Goal: Task Accomplishment & Management: Complete application form

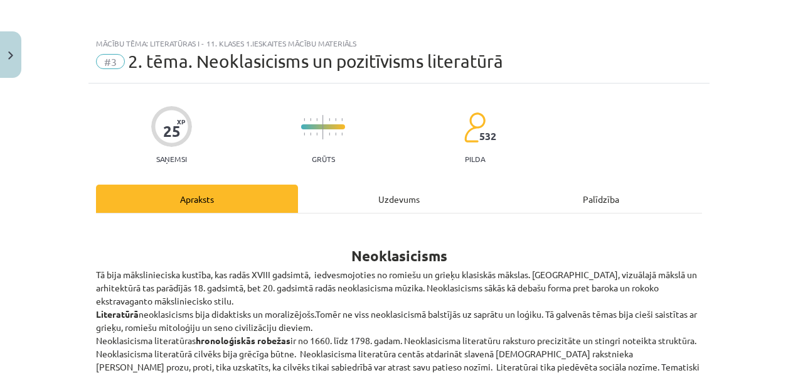
scroll to position [752, 0]
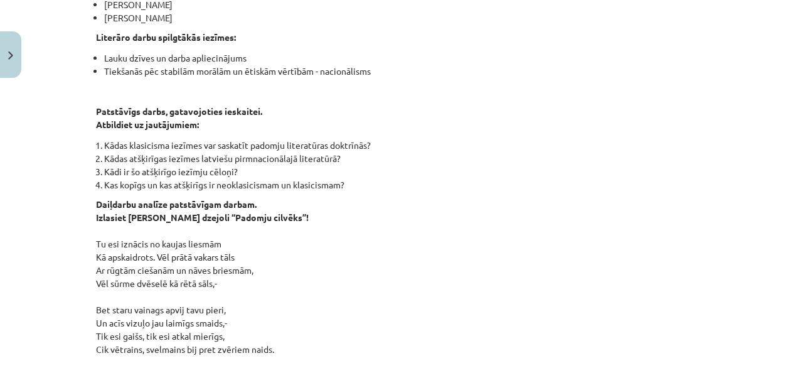
drag, startPoint x: 0, startPoint y: 0, endPoint x: 407, endPoint y: 63, distance: 411.4
click at [407, 65] on li "Tiekšanās pēc stabilām morālām un ētiskām vērtībām - nacionālisms" at bounding box center [403, 71] width 598 height 13
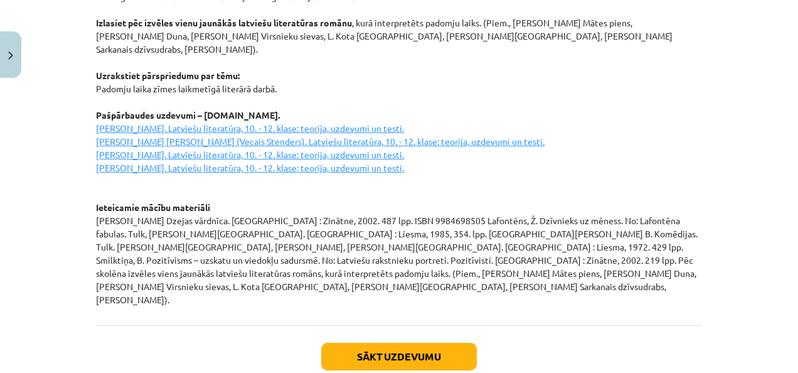
scroll to position [1803, 0]
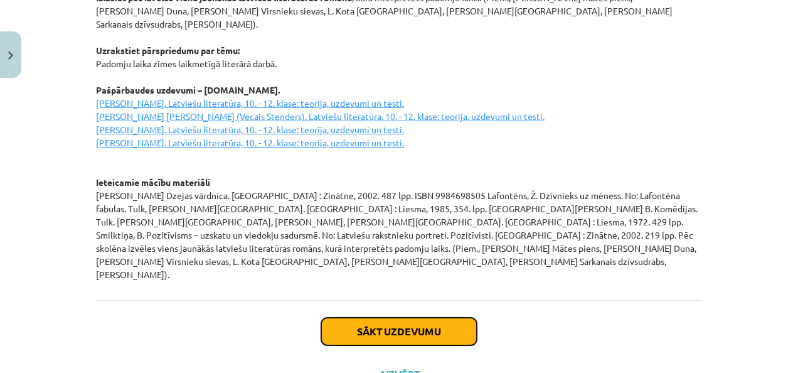
click at [413, 317] on button "Sākt uzdevumu" at bounding box center [399, 331] width 156 height 28
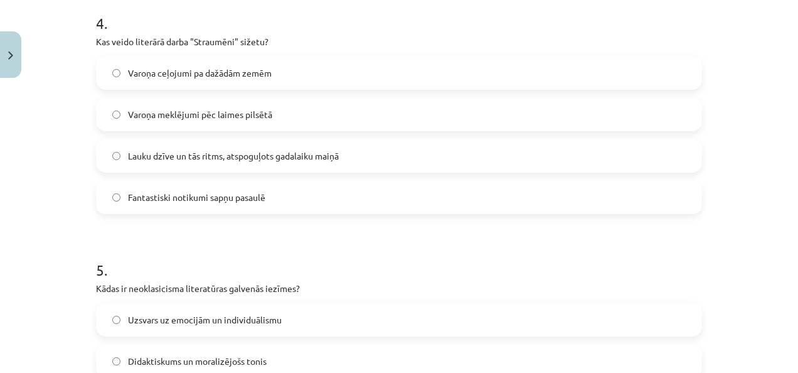
scroll to position [1177, 0]
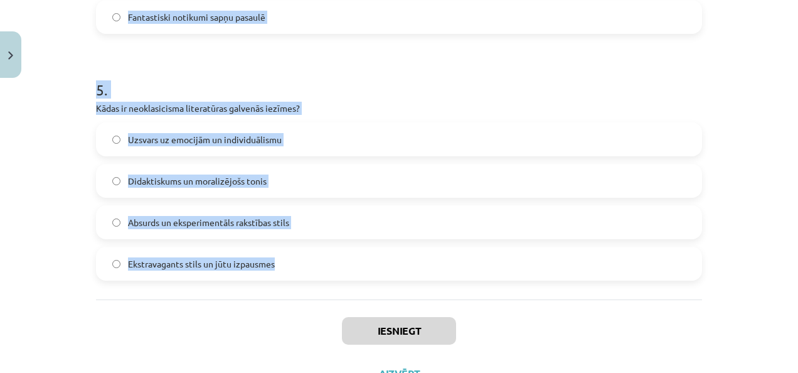
drag, startPoint x: 93, startPoint y: 278, endPoint x: 274, endPoint y: 254, distance: 181.6
copy form "1 . Kāds ir pozitīvisma galvenais princips? Saprāts ir augstākais morāles mērs …"
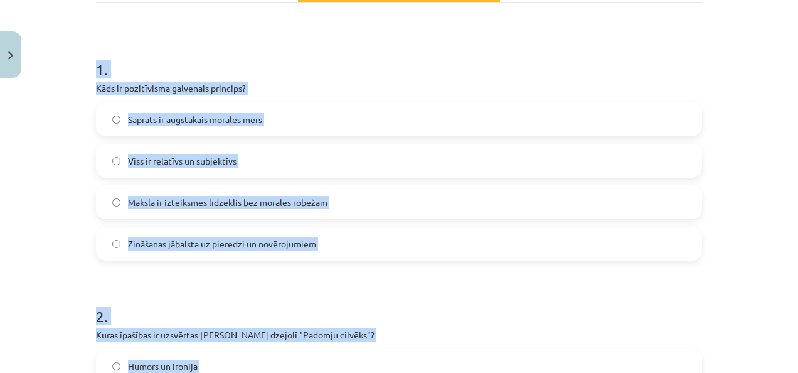
scroll to position [212, 0]
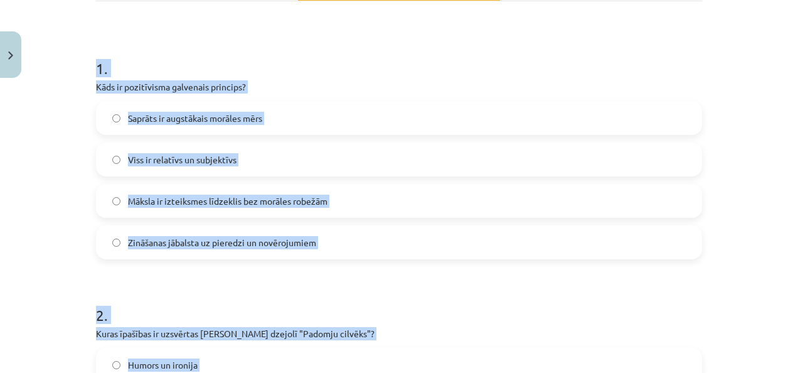
click at [19, 224] on div "Mācību tēma: Literatūras i - 11. klases 1.ieskaites mācību materiāls #3 2. tēma…" at bounding box center [399, 186] width 798 height 373
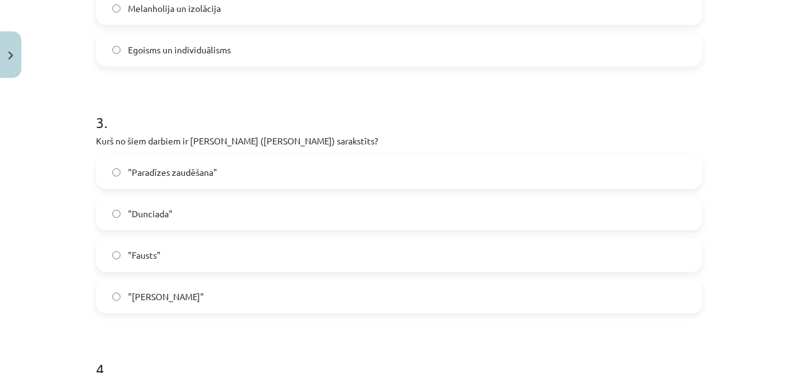
scroll to position [673, 0]
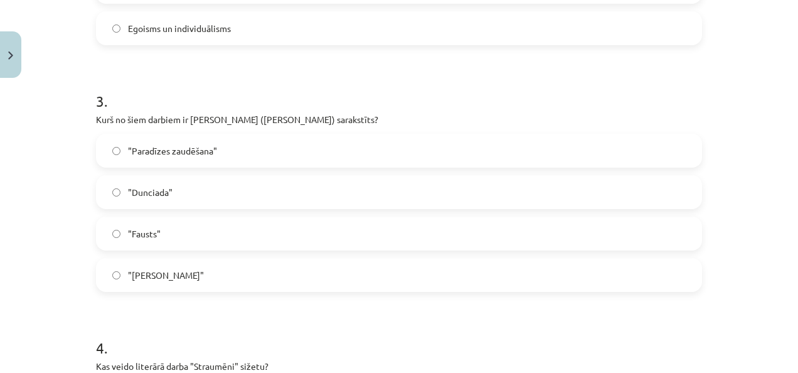
click at [112, 186] on label ""Dunciada"" at bounding box center [399, 191] width 604 height 31
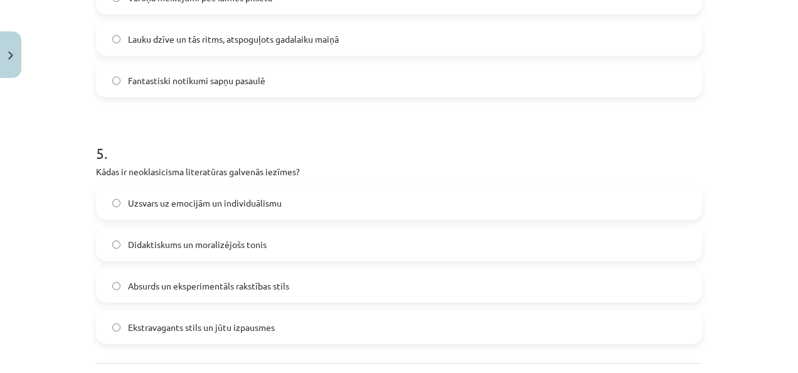
scroll to position [1230, 0]
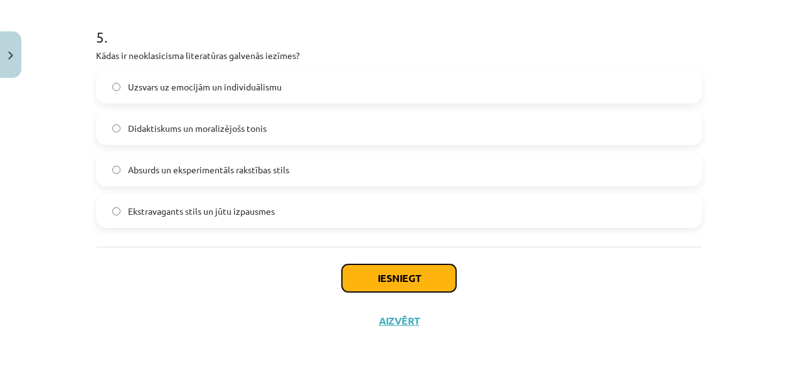
click at [398, 279] on button "Iesniegt" at bounding box center [399, 278] width 114 height 28
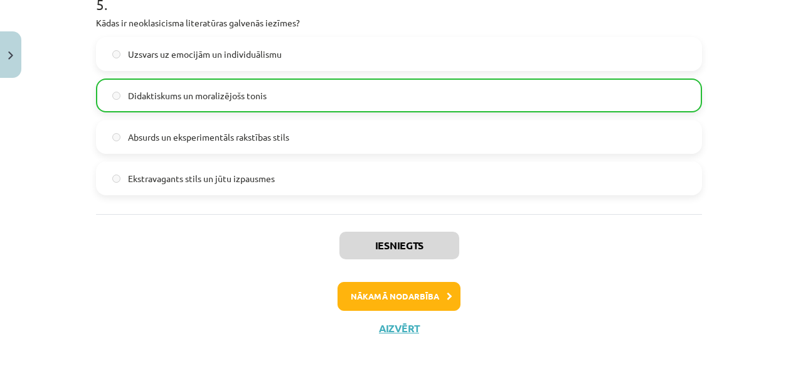
scroll to position [1269, 0]
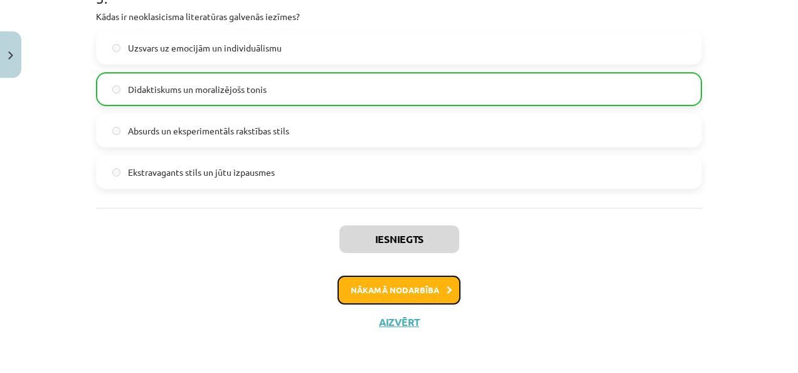
click at [413, 279] on button "Nākamā nodarbība" at bounding box center [399, 289] width 123 height 29
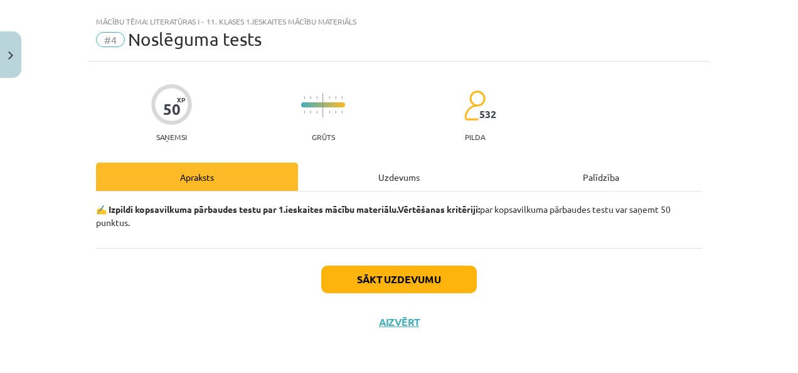
scroll to position [23, 0]
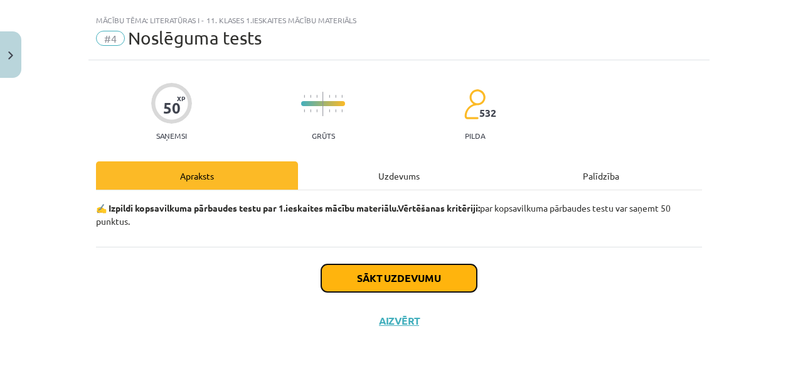
click at [398, 272] on button "Sākt uzdevumu" at bounding box center [399, 278] width 156 height 28
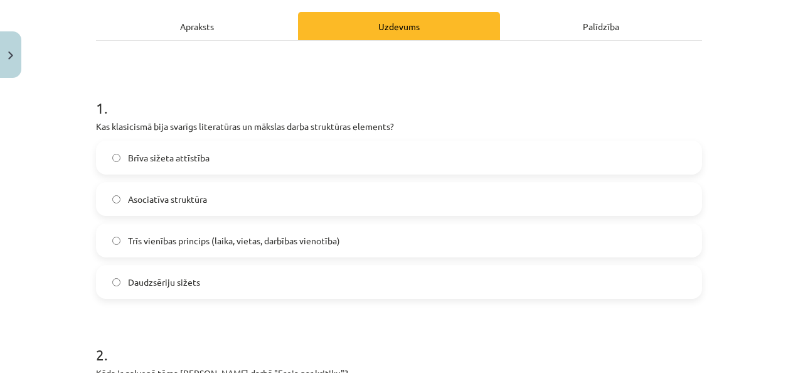
scroll to position [173, 0]
click at [96, 123] on p "Kas klasicismā bija svarīgs literatūras un mākslas darba struktūras elements?" at bounding box center [399, 125] width 606 height 13
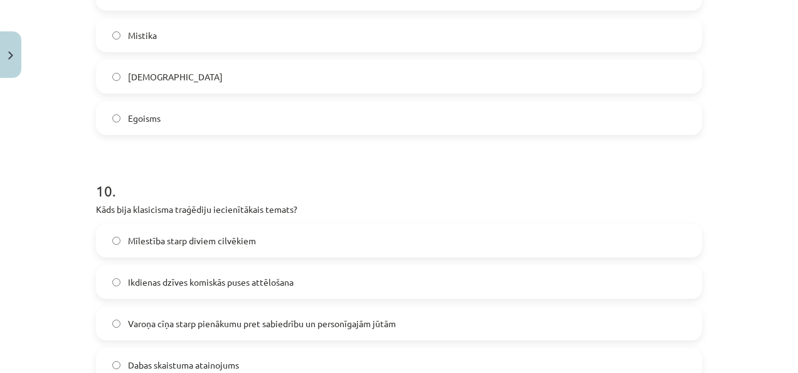
scroll to position [2463, 0]
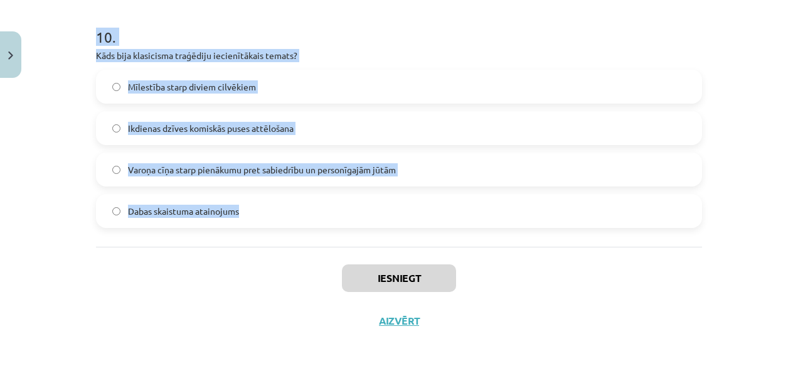
drag, startPoint x: 92, startPoint y: 102, endPoint x: 261, endPoint y: 216, distance: 204.7
copy form "1 . Kas klasicismā bija svarīgs literatūras un mākslas darba struktūras element…"
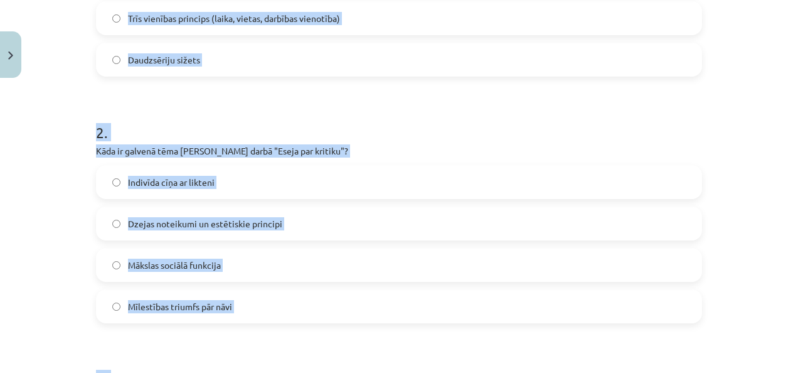
scroll to position [395, 0]
click at [53, 146] on div "Mācību tēma: Literatūras i - 11. klases 1.ieskaites mācību materiāls #4 Noslēgu…" at bounding box center [399, 186] width 798 height 373
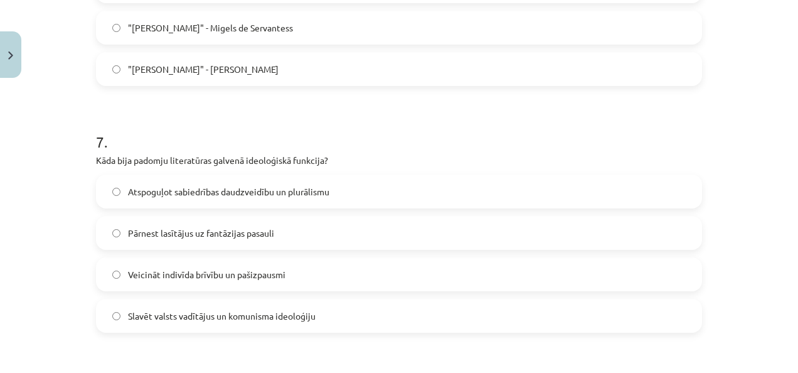
scroll to position [1619, 0]
click at [114, 319] on label "Slavēt valsts vadītājus un komunisma ideoloģiju" at bounding box center [399, 314] width 604 height 31
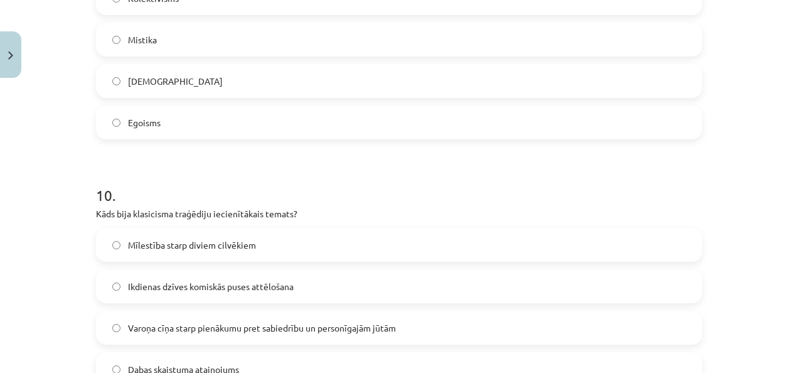
scroll to position [2371, 0]
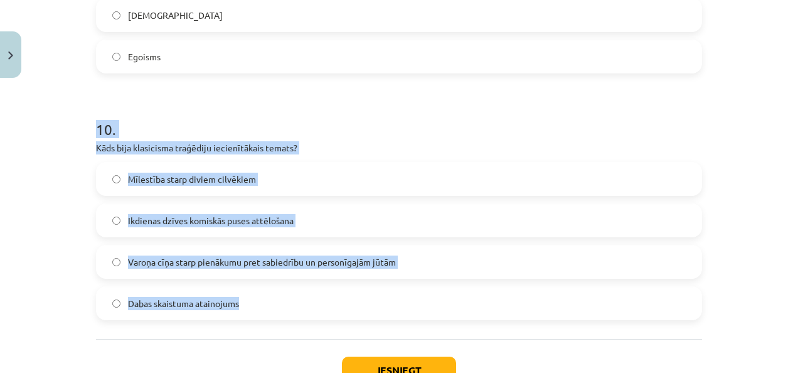
drag, startPoint x: 84, startPoint y: 128, endPoint x: 238, endPoint y: 303, distance: 233.4
copy div "10 . Kāds bija klasicisma traģēdiju iecienītākais temats? Mīlestība starp divie…"
click at [291, 117] on h1 "10 ." at bounding box center [399, 118] width 606 height 39
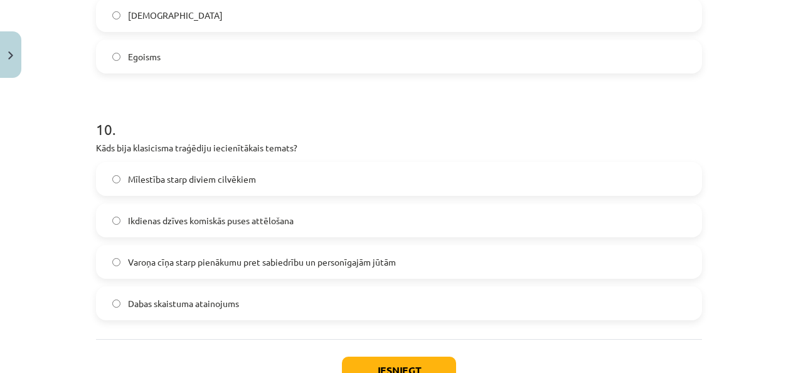
click at [203, 259] on span "Varoņa cīņa starp pienākumu pret sabiedrību un personīgajām jūtām" at bounding box center [262, 261] width 268 height 13
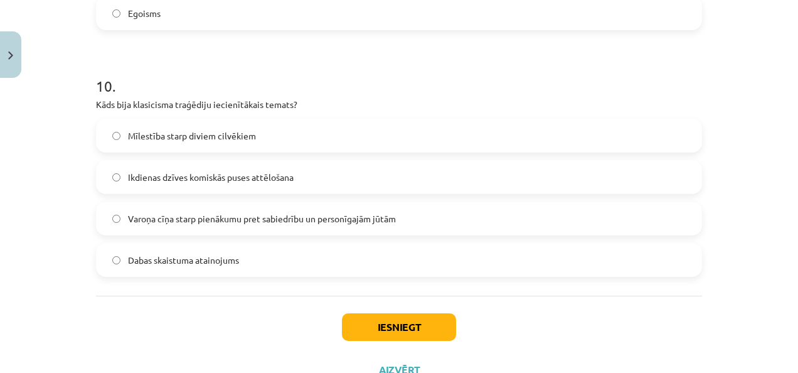
scroll to position [2414, 0]
click at [408, 332] on button "Iesniegt" at bounding box center [399, 326] width 114 height 28
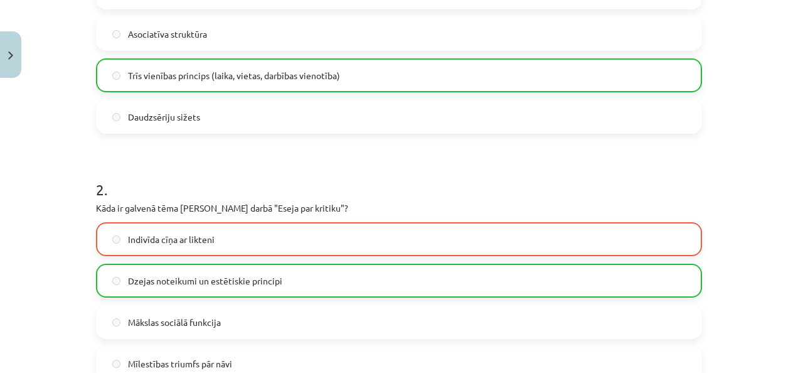
scroll to position [222, 0]
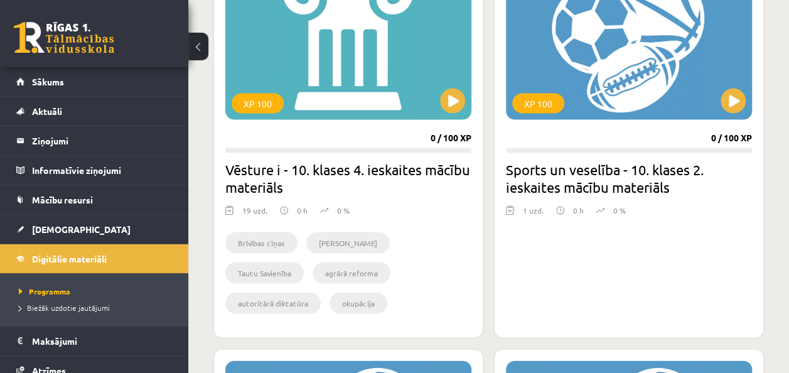
scroll to position [1215, 0]
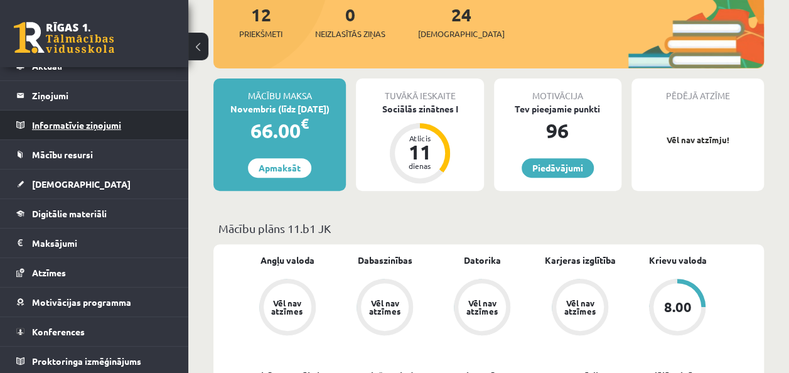
scroll to position [175, 0]
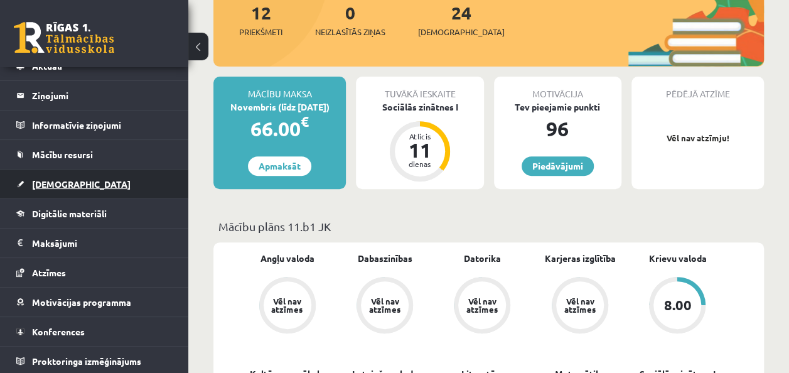
click at [69, 184] on span "[DEMOGRAPHIC_DATA]" at bounding box center [81, 183] width 99 height 11
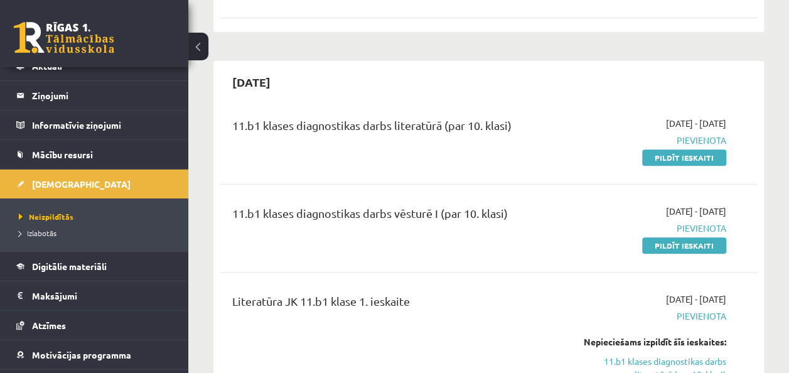
scroll to position [255, 0]
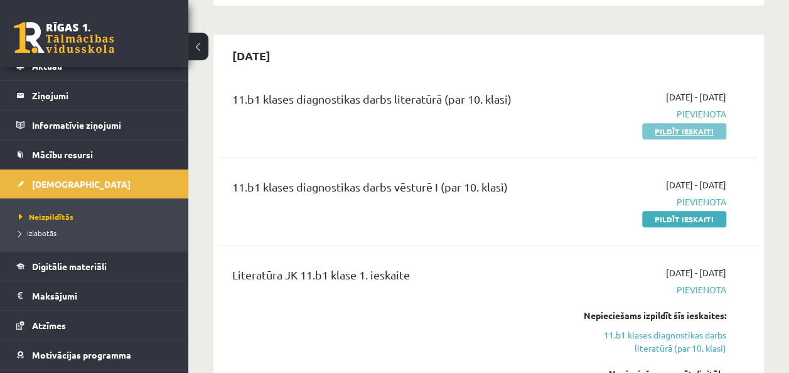
click at [690, 129] on link "Pildīt ieskaiti" at bounding box center [684, 131] width 84 height 16
drag, startPoint x: 690, startPoint y: 129, endPoint x: 449, endPoint y: 56, distance: 251.7
click at [449, 56] on div "2025-09-30" at bounding box center [489, 55] width 538 height 29
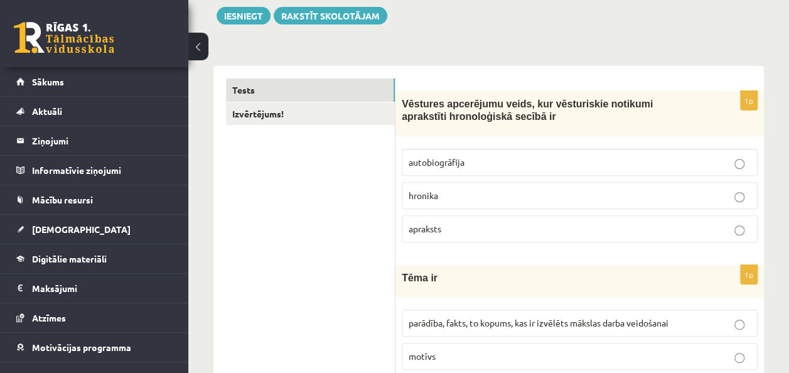
scroll to position [151, 0]
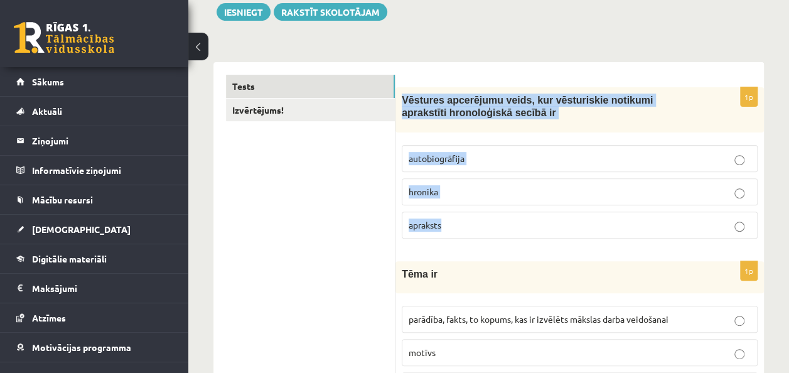
drag, startPoint x: 402, startPoint y: 97, endPoint x: 452, endPoint y: 225, distance: 137.3
click at [452, 225] on div "1p Vēstures apcerējumu veids, kur vēsturiskie notikumi aprakstīti hronoloģiskā …" at bounding box center [579, 167] width 368 height 161
copy div "Vēstures apcerējumu veids, kur vēsturiskie notikumi aprakstīti hronoloģiskā sec…"
click at [404, 230] on label "apraksts" at bounding box center [580, 224] width 356 height 27
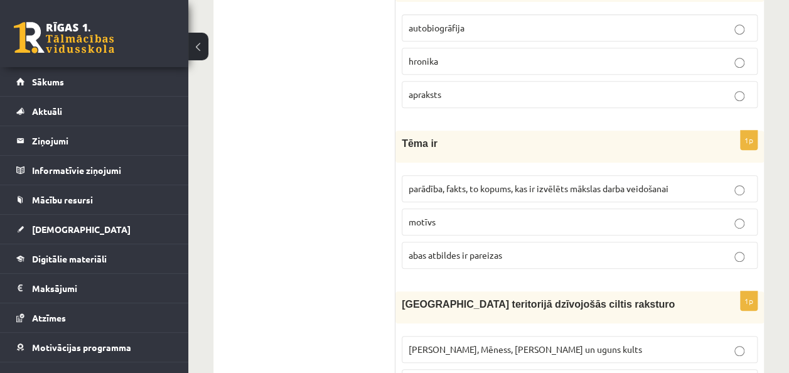
scroll to position [282, 0]
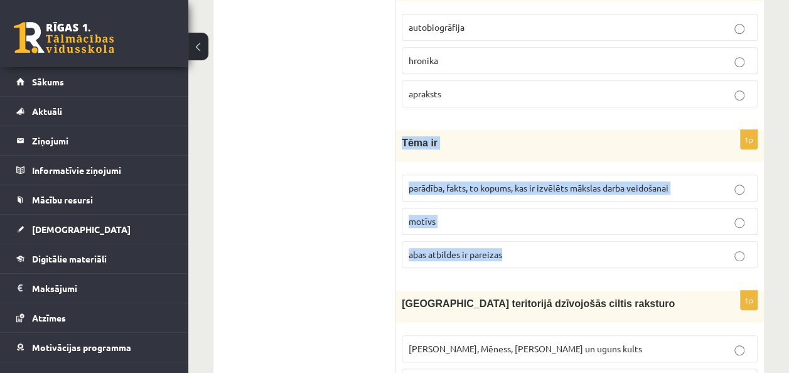
drag, startPoint x: 402, startPoint y: 137, endPoint x: 520, endPoint y: 252, distance: 165.1
click at [520, 252] on div "1p Tēma ir parādība, fakts, to kopums, kas ir izvēlēts mākslas darba veidošanai…" at bounding box center [579, 204] width 368 height 148
copy div "Tēma ir parādība, fakts, to kopums, kas ir izvēlēts mākslas darba veidošanai mo…"
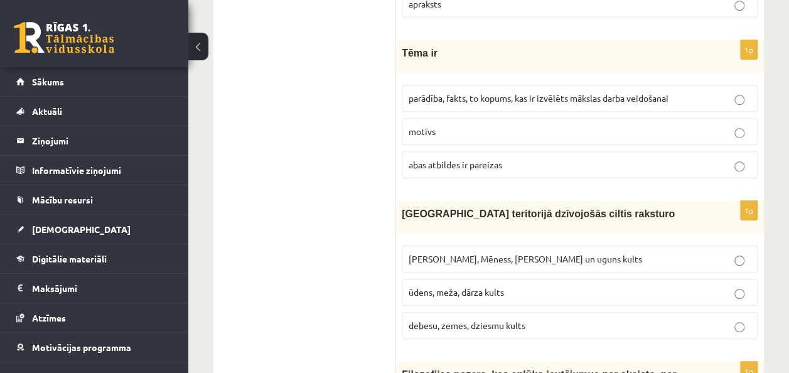
scroll to position [407, 0]
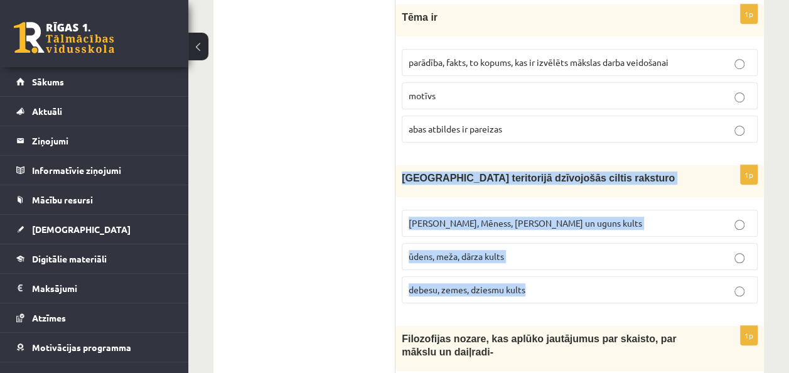
drag, startPoint x: 403, startPoint y: 176, endPoint x: 527, endPoint y: 287, distance: 166.6
click at [527, 287] on div "1p Latvijas teritorijā dzīvojošās ciltis raksturo Saules, Mēness, Pērkona un ug…" at bounding box center [579, 239] width 368 height 148
copy div "Latvijas teritorijā dzīvojošās ciltis raksturo Saules, Mēness, Pērkona un uguns…"
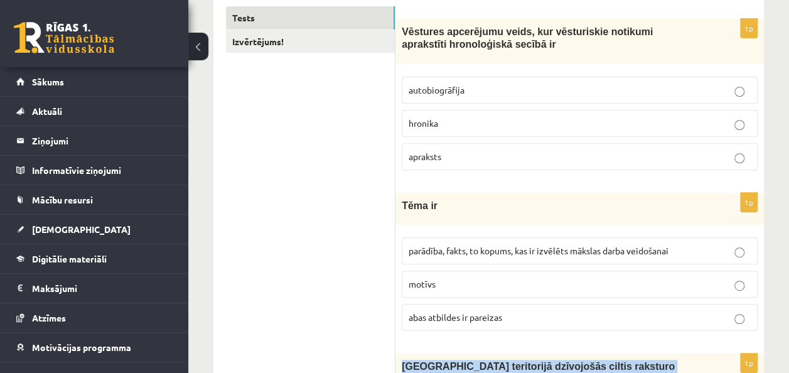
scroll to position [470, 0]
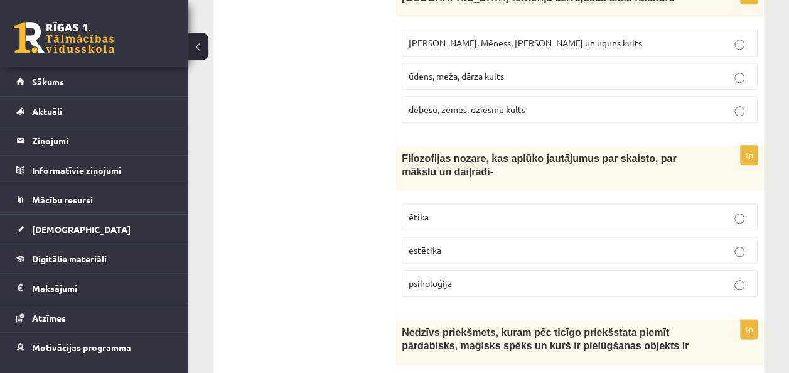
scroll to position [595, 0]
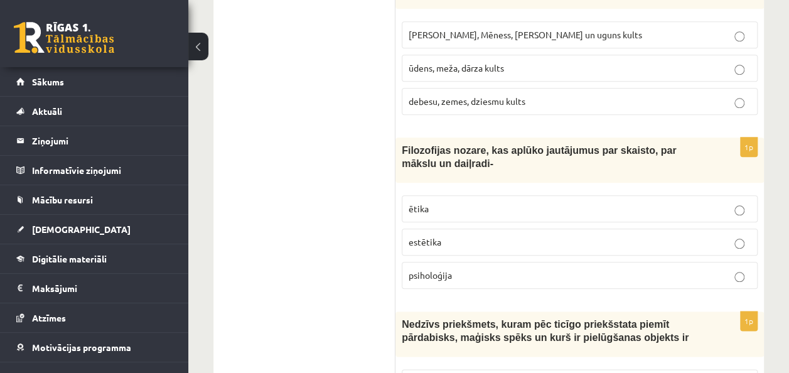
click at [446, 236] on p "estētika" at bounding box center [579, 241] width 342 height 13
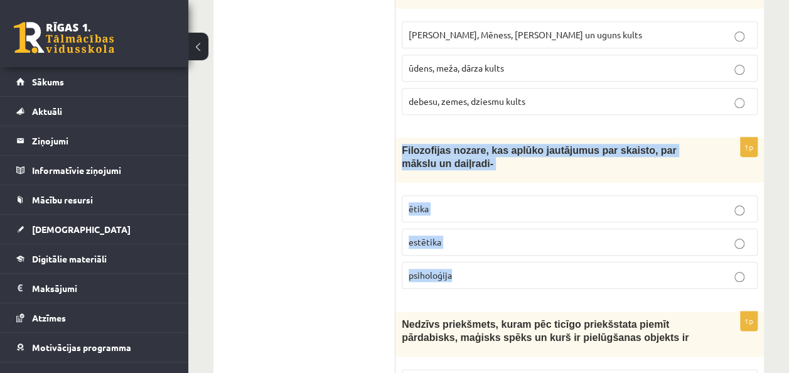
drag, startPoint x: 403, startPoint y: 142, endPoint x: 503, endPoint y: 282, distance: 172.7
click at [503, 282] on div "1p Filozofijas nozare, kas aplūko jautājumus par skaisto, par mākslu un daiļrad…" at bounding box center [579, 217] width 368 height 161
copy div "Filozofijas nozare, kas aplūko jautājumus par skaisto, par mākslu un daiļradi- …"
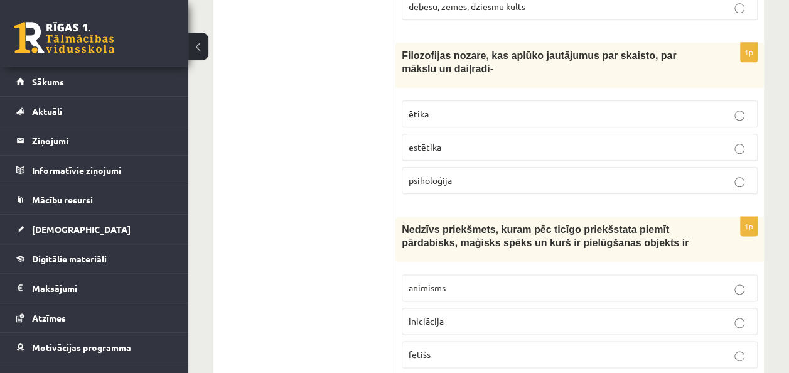
scroll to position [753, 0]
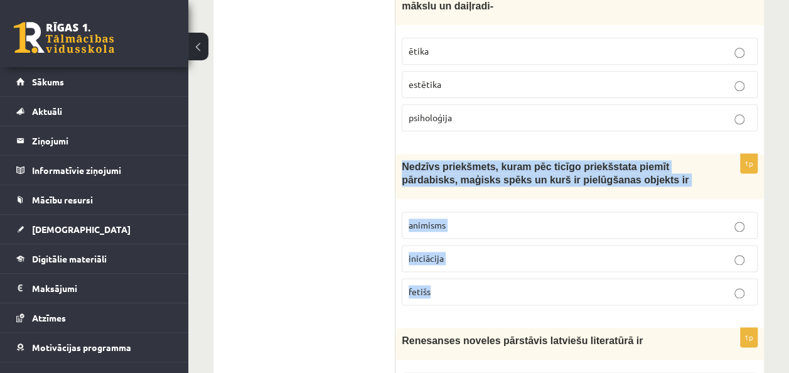
drag, startPoint x: 401, startPoint y: 161, endPoint x: 471, endPoint y: 293, distance: 149.6
click at [471, 293] on div "1p Nedzīvs priekšmets, kuram pēc ticīgo priekšstata piemīt pārdabisks, maģisks …" at bounding box center [579, 234] width 368 height 161
copy div "Nedzīvs priekšmets, kuram pēc ticīgo priekšstata piemīt pārdabisks, maģisks spē…"
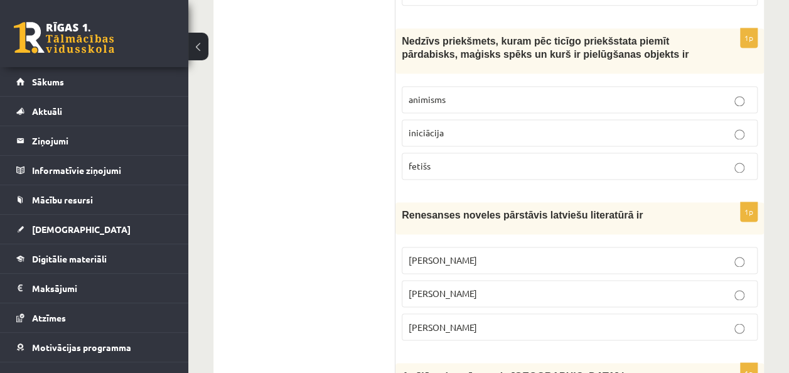
scroll to position [1004, 0]
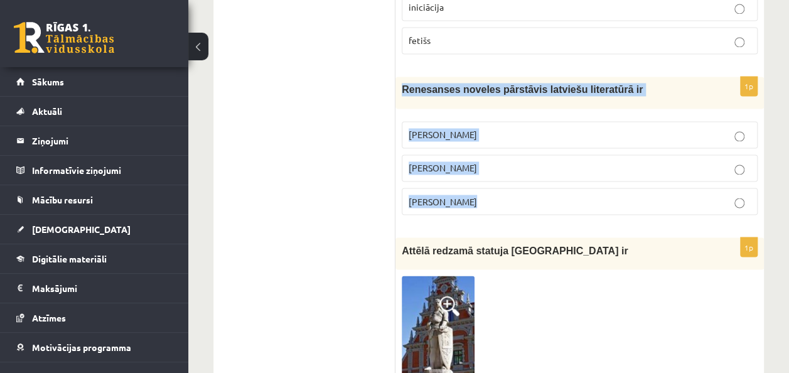
drag, startPoint x: 403, startPoint y: 78, endPoint x: 524, endPoint y: 195, distance: 168.6
click at [524, 195] on div "1p Renesanses noveles pārstāvis latviešu literatūrā ir Rūdolfs Blaumanis Kārlis…" at bounding box center [579, 151] width 368 height 148
drag, startPoint x: 524, startPoint y: 195, endPoint x: 477, endPoint y: 85, distance: 119.8
copy div "Renesanses noveles pārstāvis latviešu literatūrā ir Rūdolfs Blaumanis Kārlis Sk…"
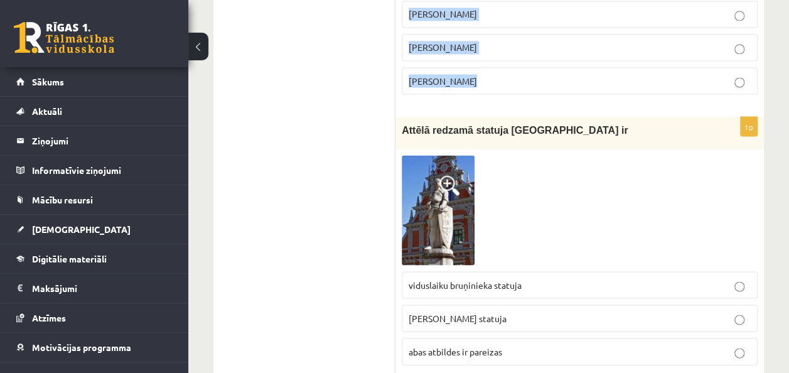
scroll to position [1129, 0]
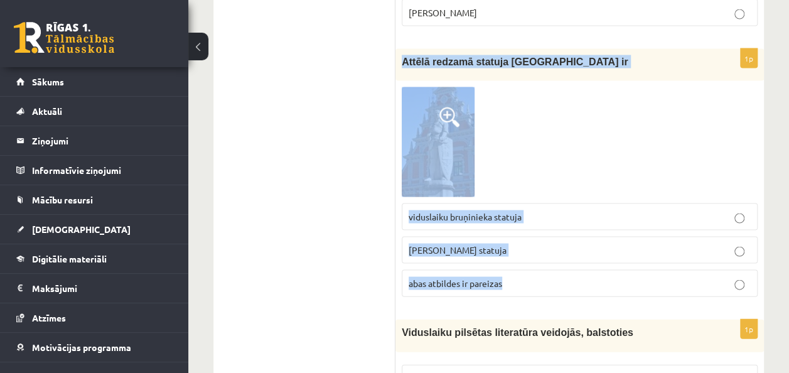
drag, startPoint x: 402, startPoint y: 53, endPoint x: 526, endPoint y: 279, distance: 257.2
click at [526, 279] on div "1p Attēlā redzamā statuja Rīgā ir viduslaiku bruņinieka statuja Rolanda statuja…" at bounding box center [579, 178] width 368 height 258
drag, startPoint x: 526, startPoint y: 279, endPoint x: 512, endPoint y: 259, distance: 24.7
copy div "Attēlā redzamā statuja Rīgā ir viduslaiku bruņinieka statuja Rolanda statuja ab…"
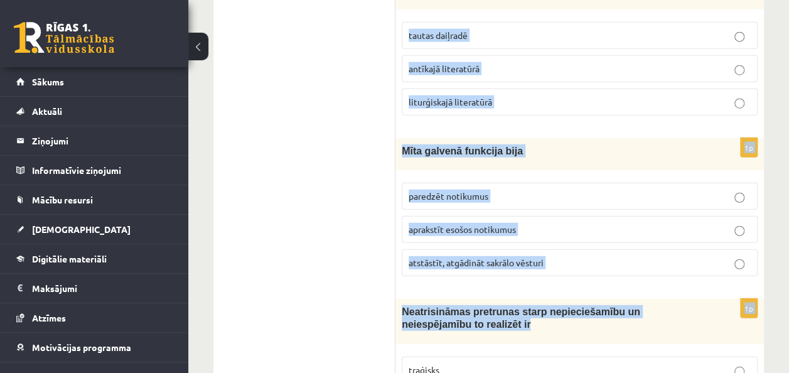
scroll to position [1536, 0]
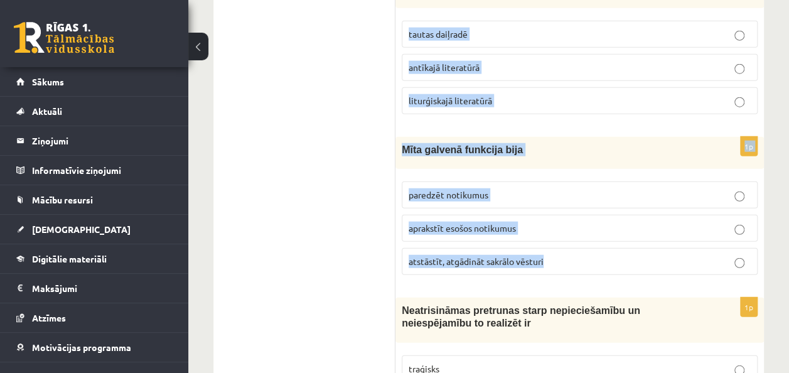
drag, startPoint x: 403, startPoint y: 100, endPoint x: 545, endPoint y: 259, distance: 213.3
copy form "Viduslaiku pilsētas literatūra veidojās, balstoties tautas daiļradē antīkajā li…"
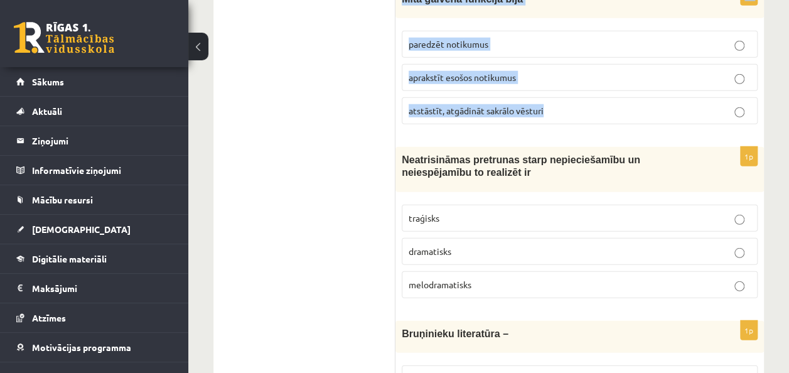
scroll to position [1787, 0]
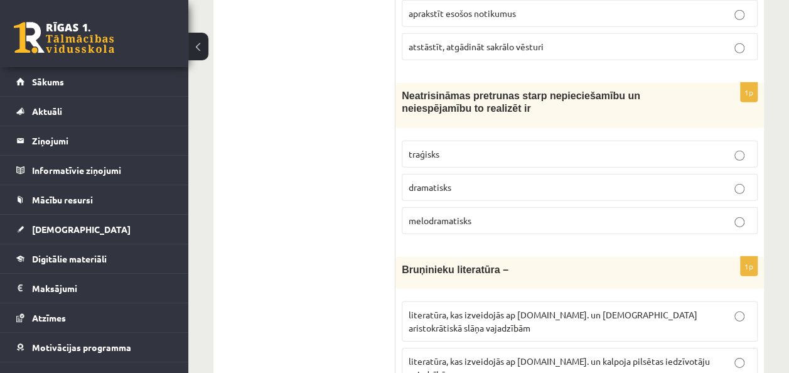
scroll to position [1724, 0]
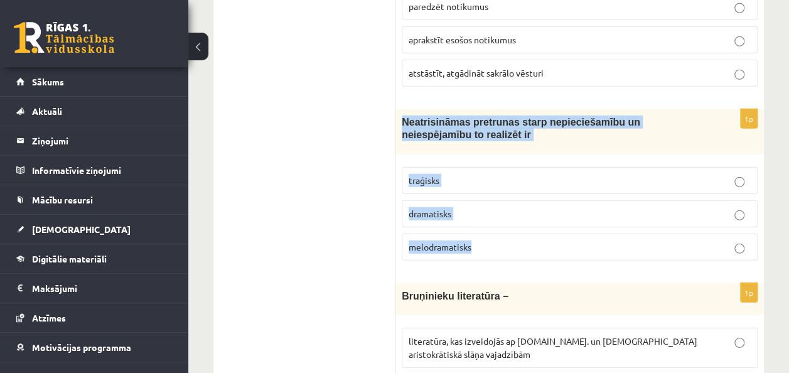
drag, startPoint x: 400, startPoint y: 108, endPoint x: 483, endPoint y: 230, distance: 147.7
click at [483, 230] on div "1p Neatrisināmas pretrunas starp nepieciešamību un neiespējamību to realizēt ir…" at bounding box center [579, 189] width 368 height 161
copy div "Neatrisināmas pretrunas starp nepieciešamību un neiespējamību to realizēt ir tr…"
click at [747, 174] on p "traģisks" at bounding box center [579, 180] width 342 height 13
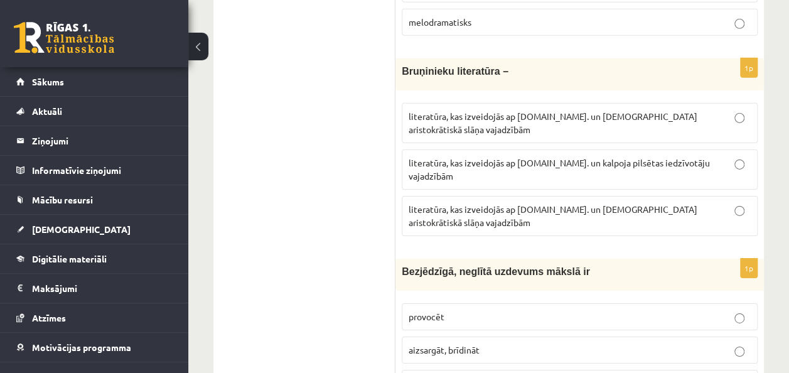
scroll to position [1975, 0]
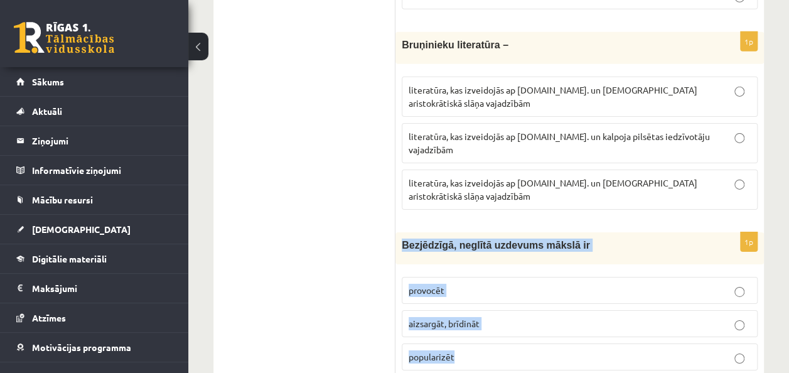
drag, startPoint x: 400, startPoint y: 186, endPoint x: 467, endPoint y: 304, distance: 135.5
click at [467, 304] on div "1p Bezjēdzīgā, neglītā uzdevums mākslā ir provocēt aizsargāt, brīdināt populari…" at bounding box center [579, 306] width 368 height 148
copy div "Bezjēdzīgā, neglītā uzdevums mākslā ir provocēt aizsargāt, brīdināt popularizēt"
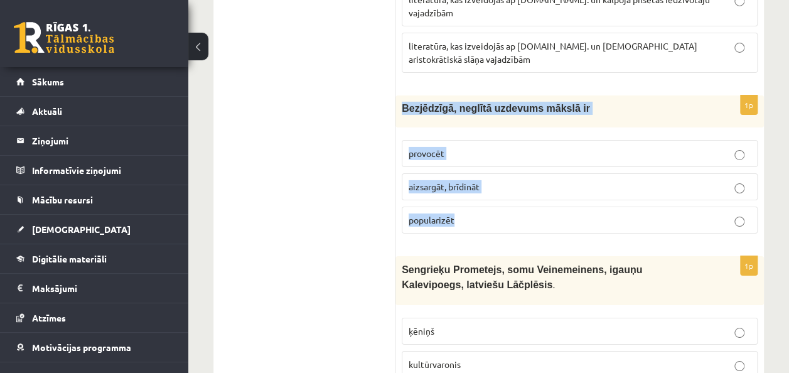
scroll to position [2163, 0]
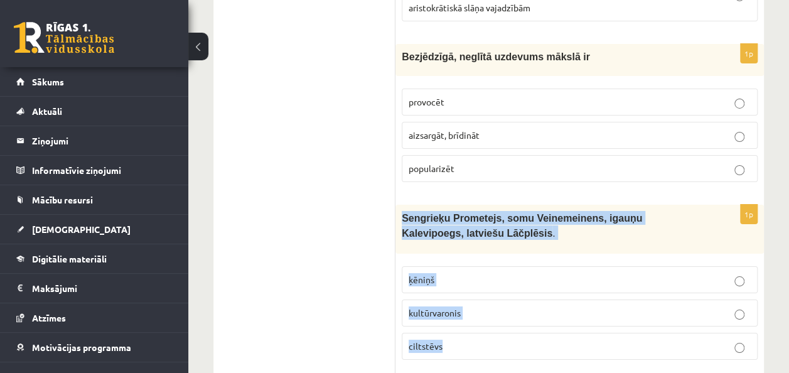
drag, startPoint x: 402, startPoint y: 158, endPoint x: 497, endPoint y: 293, distance: 164.8
click at [497, 293] on div "1p Sengrieķu Prometejs, somu Veinemeinens, igauņu Kalevipoegs, latviešu Lāčplēs…" at bounding box center [579, 287] width 368 height 165
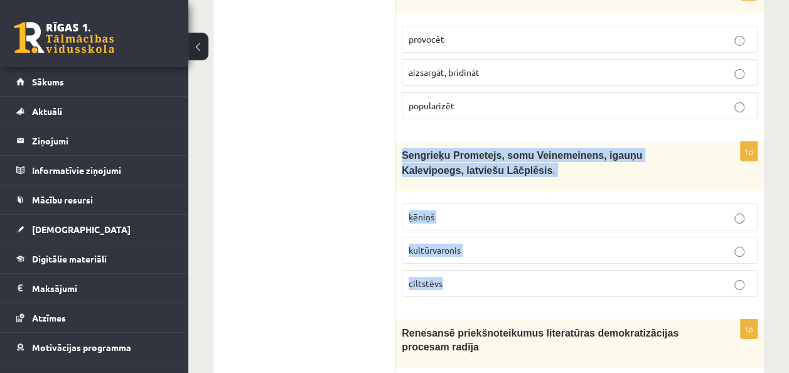
scroll to position [2289, 0]
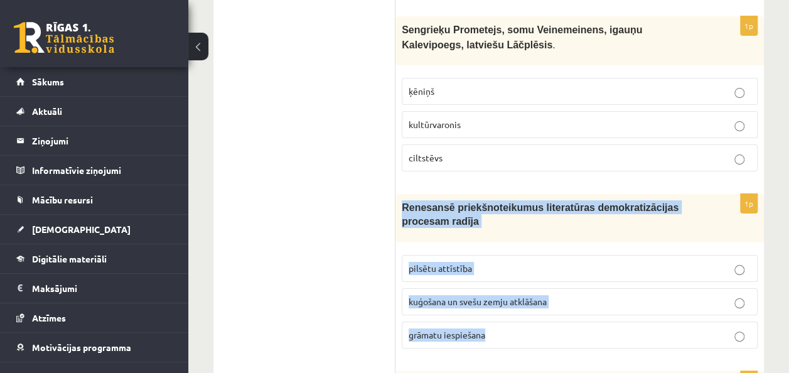
drag, startPoint x: 402, startPoint y: 149, endPoint x: 537, endPoint y: 266, distance: 178.8
click at [537, 266] on div "1p Renesansē priekšnoteikumus literatūras demokratizācijas procesam radīja pils…" at bounding box center [579, 276] width 368 height 164
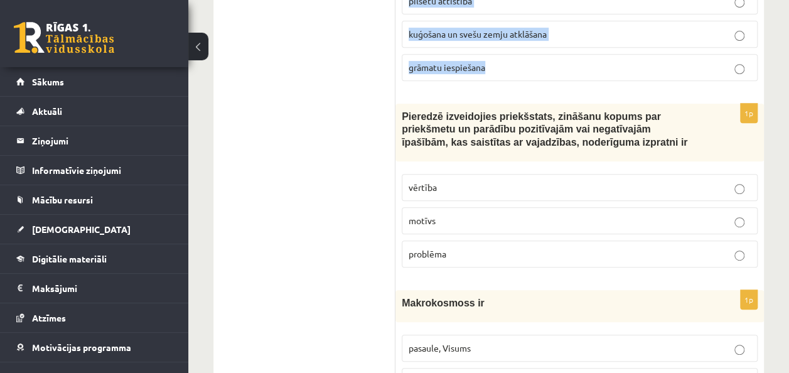
scroll to position [2603, 0]
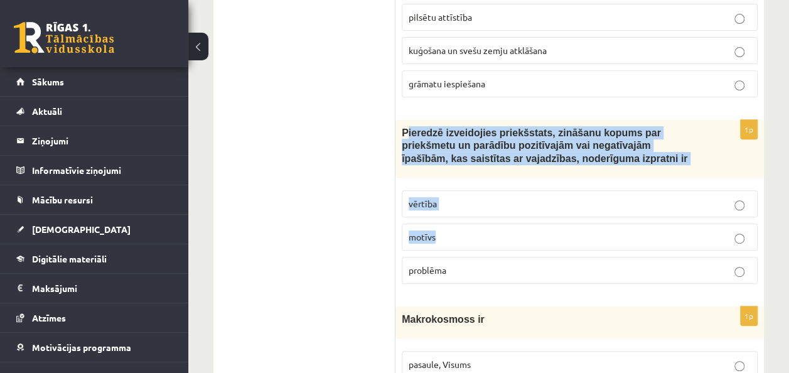
drag, startPoint x: 430, startPoint y: 80, endPoint x: 532, endPoint y: 168, distance: 133.9
click at [532, 168] on div "1p Pieredzē izveidojies priekšstats, zināšanu kopums par priekšmetu un parādību…" at bounding box center [579, 207] width 368 height 174
drag, startPoint x: 403, startPoint y: 69, endPoint x: 464, endPoint y: 207, distance: 150.9
click at [464, 207] on div "1p Pieredzē izveidojies priekšstats, zināšanu kopums par priekšmetu un parādību…" at bounding box center [579, 207] width 368 height 174
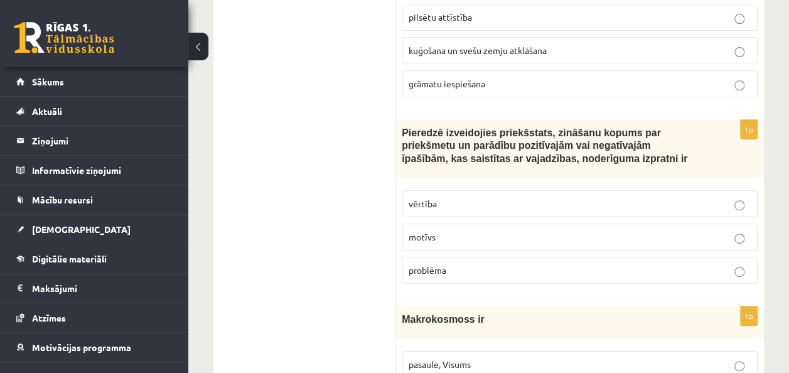
click at [333, 114] on ul "Tests Izvērtējums!" at bounding box center [310, 224] width 169 height 5202
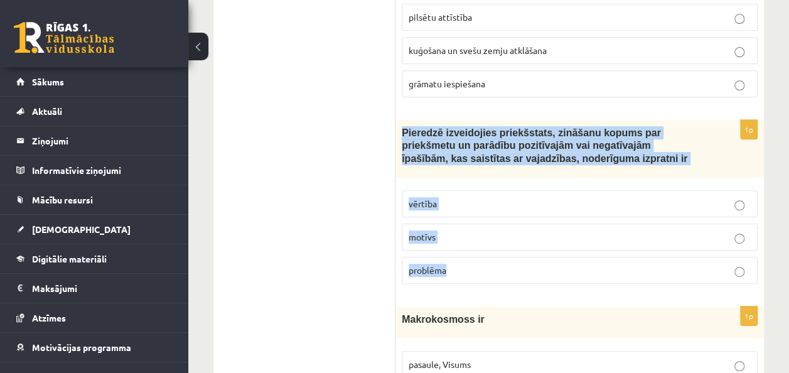
drag, startPoint x: 403, startPoint y: 72, endPoint x: 458, endPoint y: 208, distance: 147.3
click at [458, 208] on div "1p Pieredzē izveidojies priekšstats, zināšanu kopums par priekšmetu un parādību…" at bounding box center [579, 207] width 368 height 174
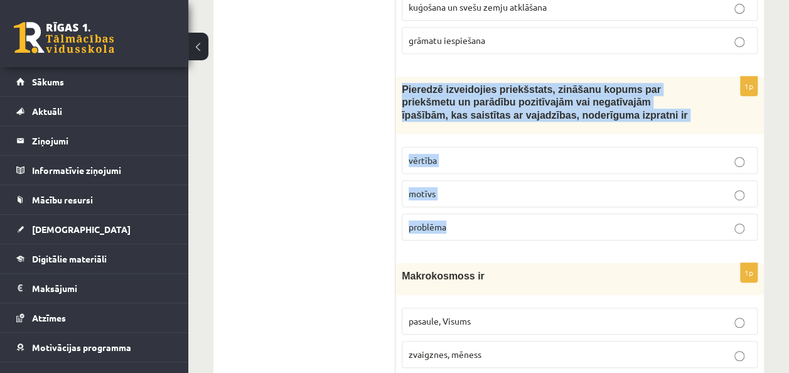
scroll to position [2665, 0]
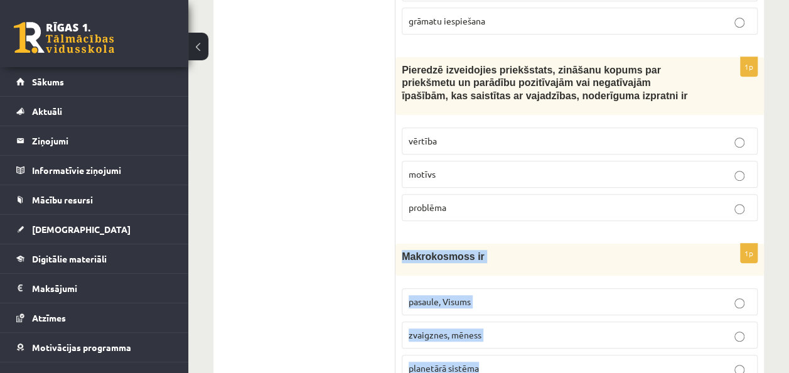
drag, startPoint x: 401, startPoint y: 195, endPoint x: 503, endPoint y: 312, distance: 155.7
click at [503, 312] on div "1p Makrokosmoss ir pasaule, Visums zvaigznes, mēness planetārā sistēma" at bounding box center [579, 317] width 368 height 148
drag, startPoint x: 488, startPoint y: 195, endPoint x: 459, endPoint y: 196, distance: 28.9
click at [488, 250] on p "Makrokosmoss ir" at bounding box center [548, 256] width 293 height 13
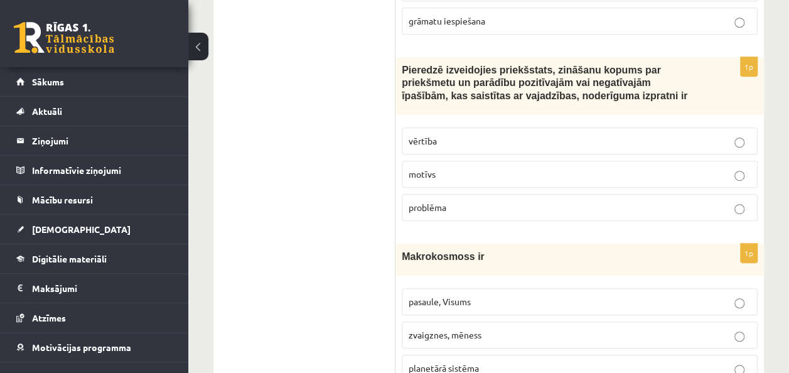
click at [266, 186] on ul "Tests Izvērtējums!" at bounding box center [310, 161] width 169 height 5202
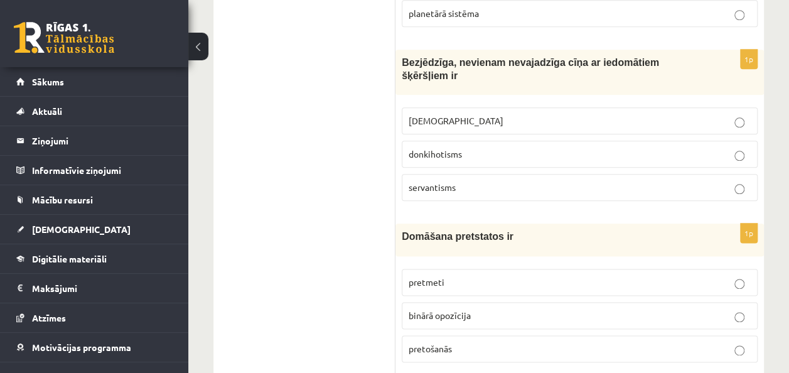
scroll to position [3042, 0]
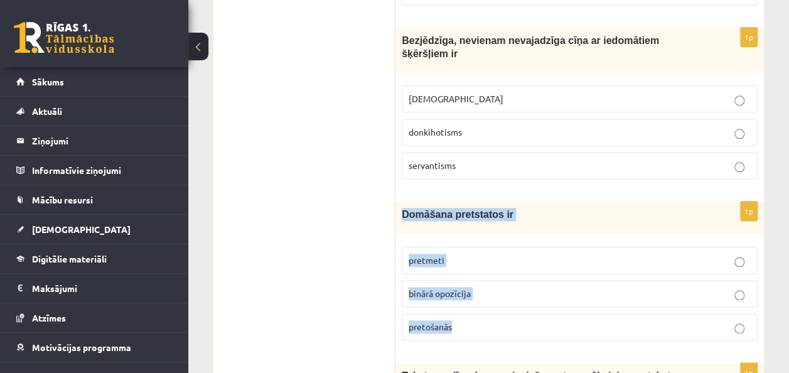
drag, startPoint x: 402, startPoint y: 137, endPoint x: 491, endPoint y: 257, distance: 149.0
click at [491, 257] on div "1p Domāšana pretstatos ir pretmeti binārā opozīcija pretošanās" at bounding box center [579, 275] width 368 height 148
drag, startPoint x: 491, startPoint y: 257, endPoint x: 481, endPoint y: 236, distance: 23.0
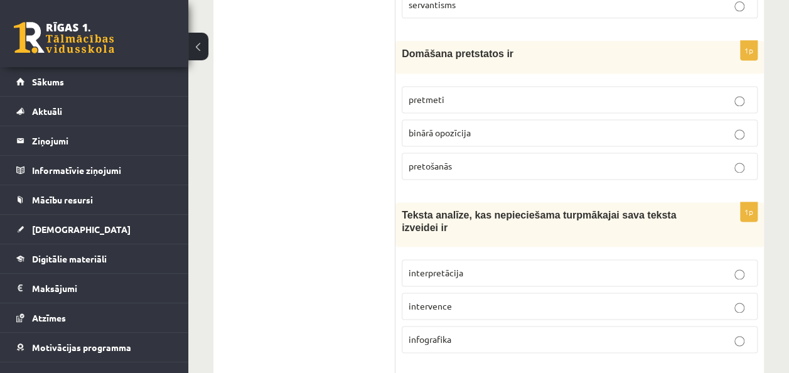
scroll to position [3230, 0]
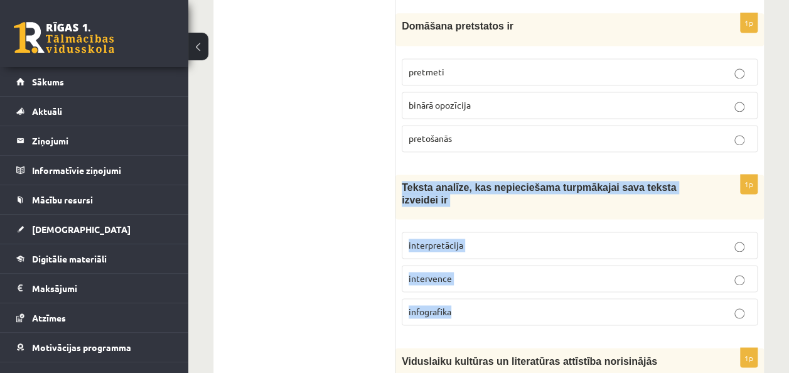
drag, startPoint x: 403, startPoint y: 108, endPoint x: 463, endPoint y: 218, distance: 125.8
click at [463, 218] on div "1p Teksta analīze, kas nepieciešama turpmākajai sava teksta izveidei ir interpr…" at bounding box center [579, 254] width 368 height 161
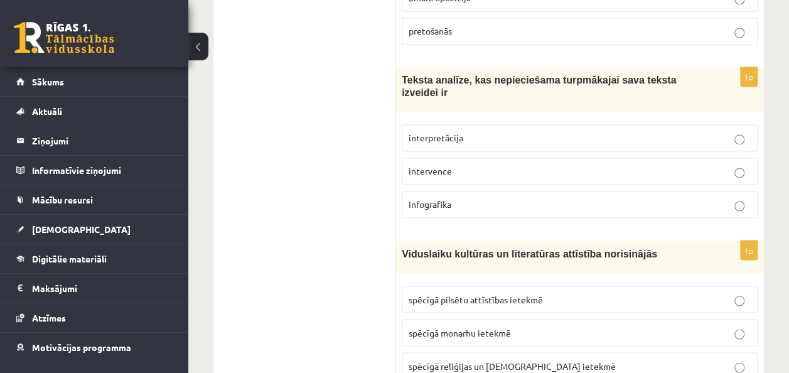
scroll to position [3418, 0]
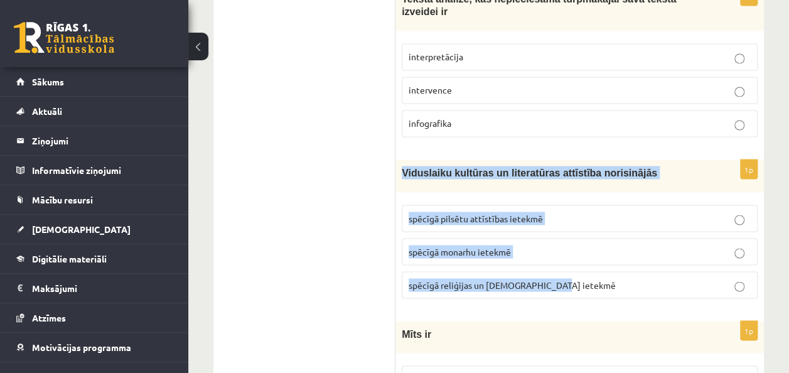
click at [561, 278] on p "spēcīgā reliģijas un baznīcas ietekmē" at bounding box center [579, 284] width 342 height 13
click at [560, 196] on div "1p Viduslaiku kultūras un literatūras attīstība norisinājās spēcīgā pilsētu att…" at bounding box center [579, 233] width 368 height 148
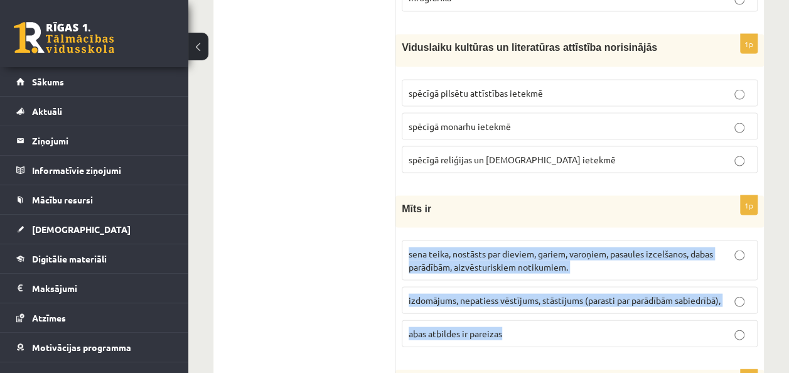
drag, startPoint x: 407, startPoint y: 156, endPoint x: 518, endPoint y: 257, distance: 150.6
click at [518, 257] on div "1p Mīts ir sena teika, nostāsts par dieviem, gariem, varoņiem, pasaules izcelša…" at bounding box center [579, 275] width 368 height 161
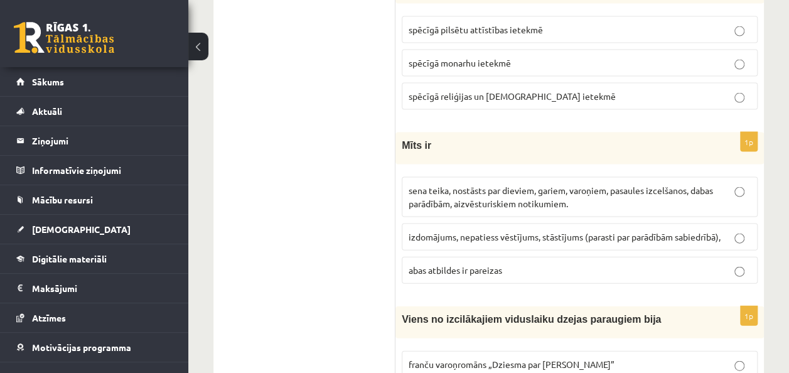
scroll to position [3732, 0]
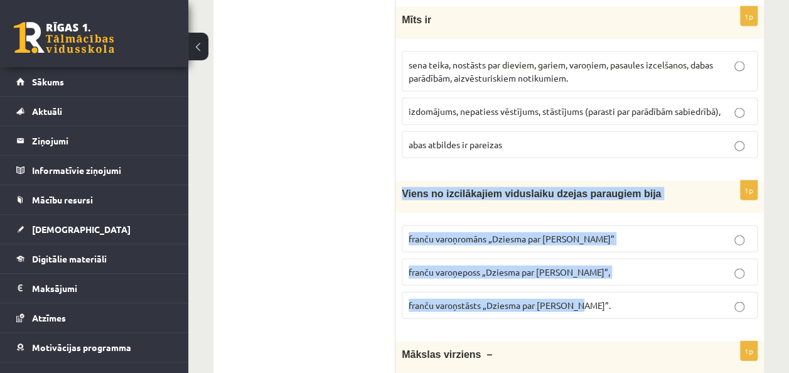
drag, startPoint x: 400, startPoint y: 97, endPoint x: 584, endPoint y: 212, distance: 216.2
click at [584, 212] on div "1p Viens no izcilākajiem viduslaiku dzejas paraugiem bija franču varoņromāns „D…" at bounding box center [579, 255] width 368 height 148
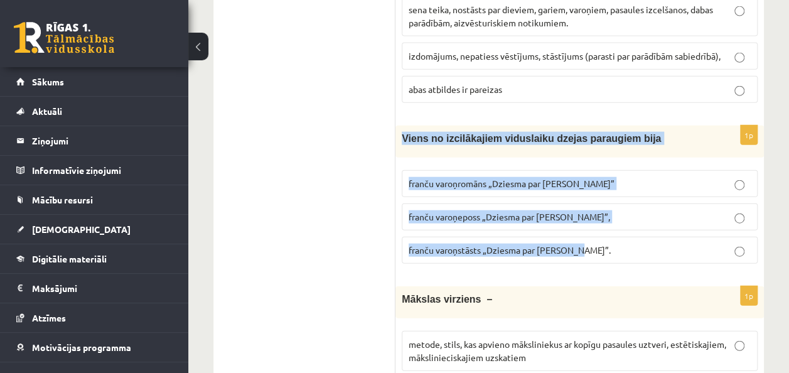
scroll to position [3858, 0]
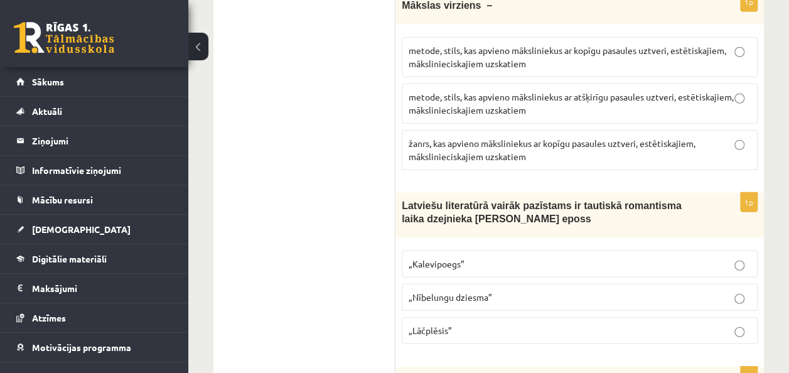
scroll to position [4109, 0]
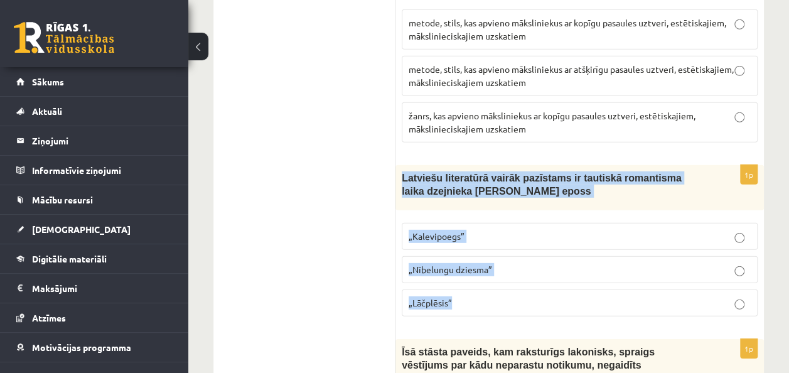
drag, startPoint x: 403, startPoint y: 79, endPoint x: 472, endPoint y: 196, distance: 135.9
click at [472, 196] on div "1p Latviešu literatūrā vairāk pazīstams ir tautiskā romantisma laika dzejnieka …" at bounding box center [579, 245] width 368 height 161
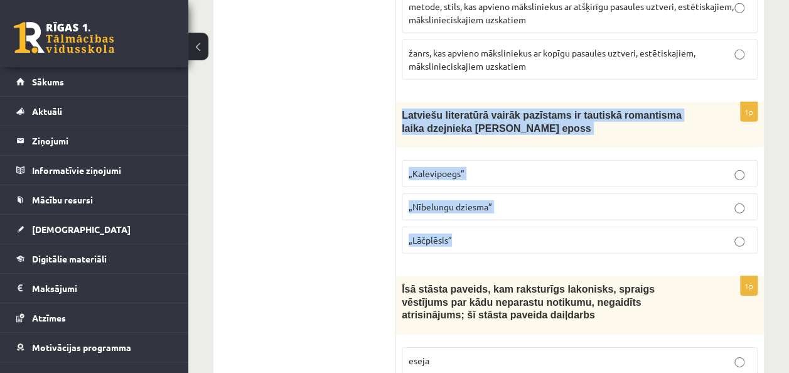
scroll to position [4234, 0]
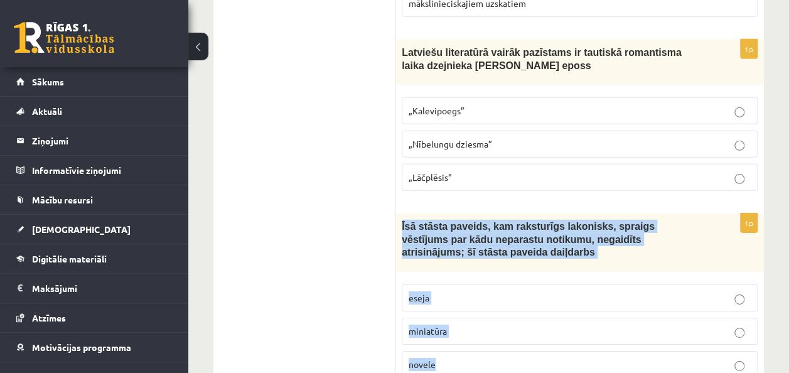
drag, startPoint x: 399, startPoint y: 128, endPoint x: 470, endPoint y: 262, distance: 151.3
click at [470, 262] on div "1p Īsā stāsta paveids, kam raksturīgs lakonisks, spraigs vēstījums par kādu nep…" at bounding box center [579, 300] width 368 height 174
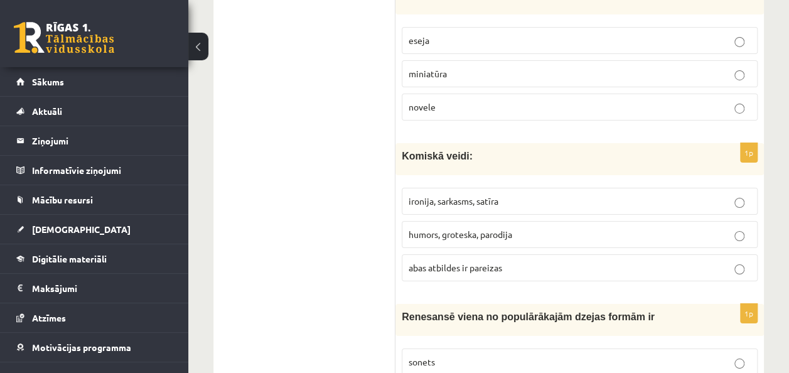
scroll to position [4548, 0]
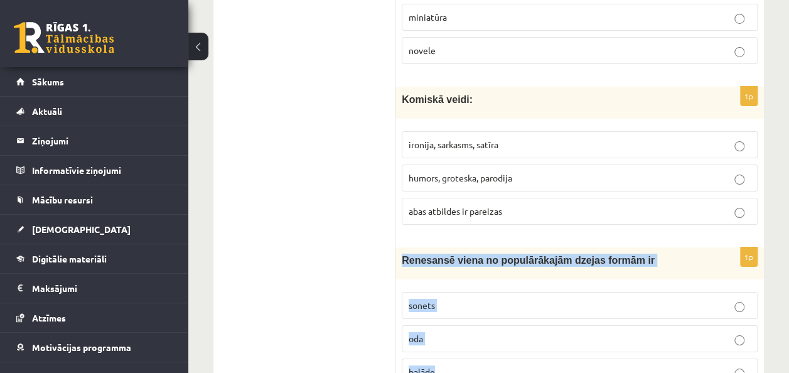
drag, startPoint x: 402, startPoint y: 156, endPoint x: 440, endPoint y: 262, distance: 113.1
click at [440, 262] on div "1p Renesansē viena no populārākajām dzejas formām ir sonets oda balāde" at bounding box center [579, 321] width 368 height 148
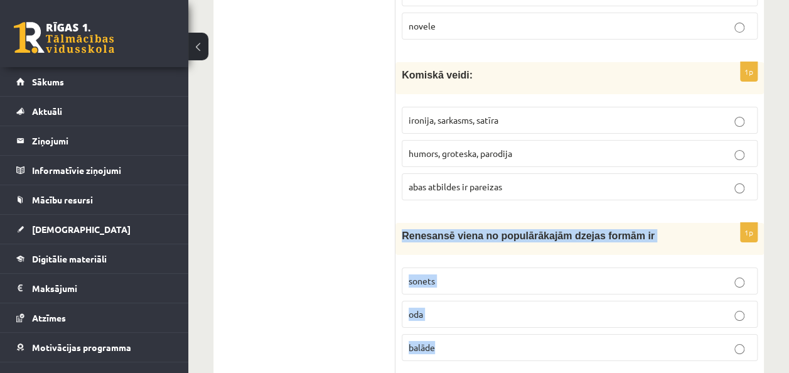
scroll to position [4673, 0]
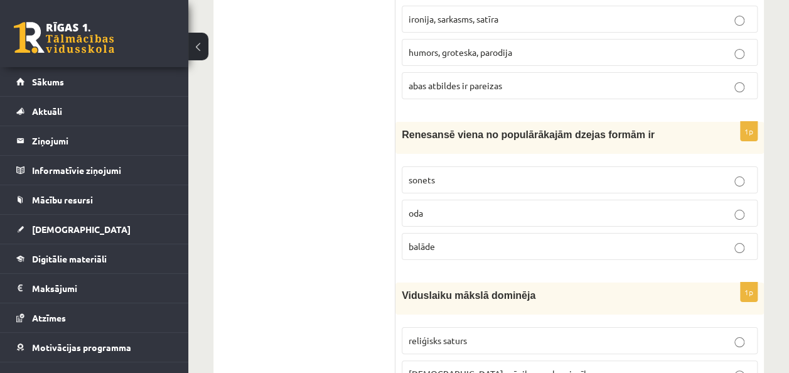
click at [744, 334] on p "reliģisks saturs" at bounding box center [579, 340] width 342 height 13
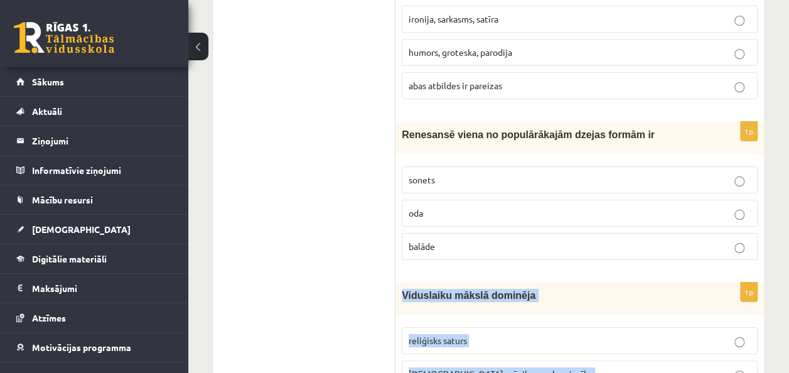
drag, startPoint x: 402, startPoint y: 190, endPoint x: 518, endPoint y: 313, distance: 169.1
click at [518, 313] on div "1p Viduslaiku mākslā dominēja reliģisks saturs baznīcas mūzika un glezniecība v…" at bounding box center [579, 356] width 368 height 148
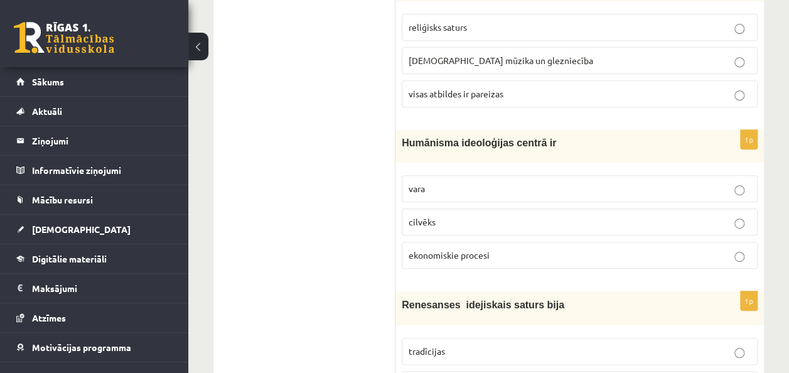
scroll to position [4987, 0]
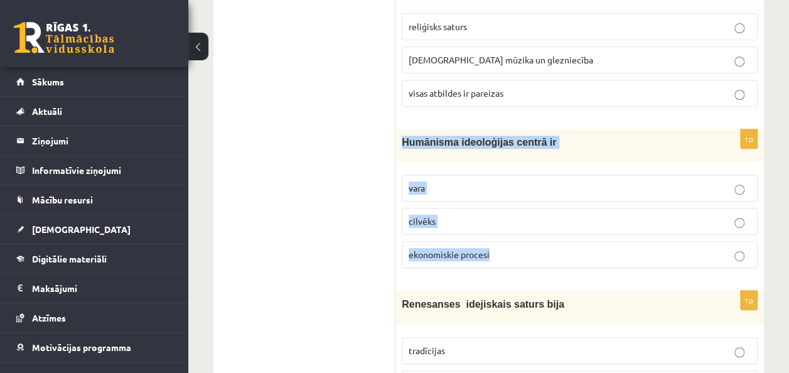
drag, startPoint x: 399, startPoint y: 34, endPoint x: 489, endPoint y: 151, distance: 147.2
click at [489, 151] on div "1p Humānisma ideoloģijas centrā ir vara cilvēks ekonomiskie procesi" at bounding box center [579, 203] width 368 height 148
click at [456, 215] on p "cilvēks" at bounding box center [579, 221] width 342 height 13
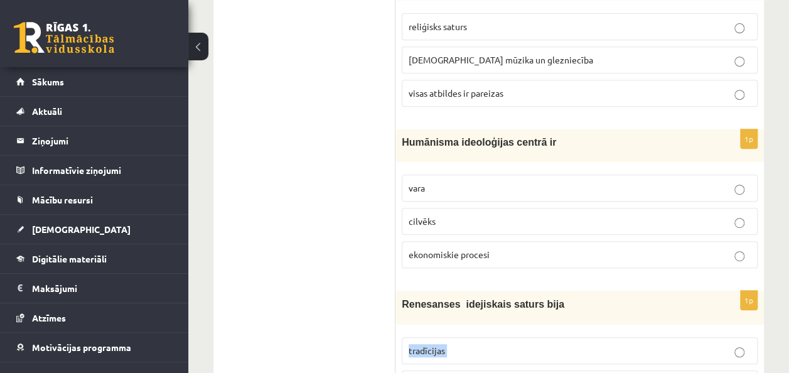
drag, startPoint x: 407, startPoint y: 243, endPoint x: 456, endPoint y: 325, distance: 95.1
drag, startPoint x: 456, startPoint y: 325, endPoint x: 447, endPoint y: 299, distance: 27.8
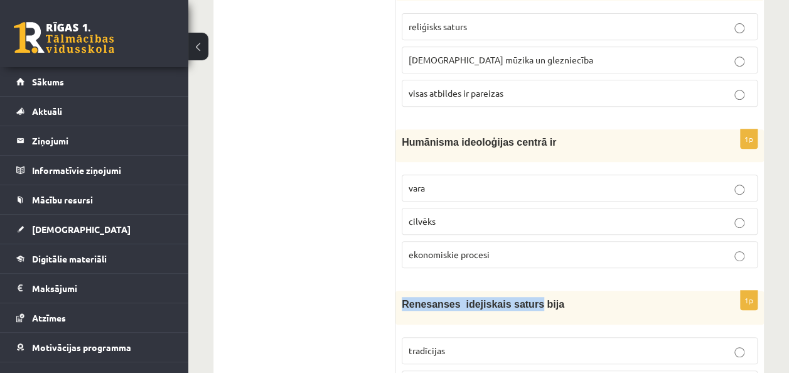
drag, startPoint x: 399, startPoint y: 198, endPoint x: 520, endPoint y: 198, distance: 121.1
click at [520, 291] on div "Renesanses idejiskais saturs bija" at bounding box center [579, 308] width 368 height 34
drag, startPoint x: 522, startPoint y: 198, endPoint x: 444, endPoint y: 198, distance: 77.8
click at [444, 299] on span "Renesanses idejiskais saturs bija" at bounding box center [483, 304] width 163 height 11
drag, startPoint x: 444, startPoint y: 198, endPoint x: 451, endPoint y: 205, distance: 9.3
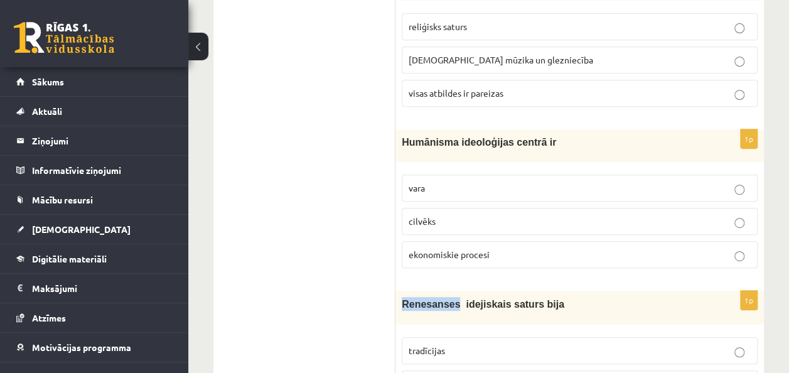
click at [451, 291] on div "Renesanses idejiskais saturs bija" at bounding box center [579, 308] width 368 height 34
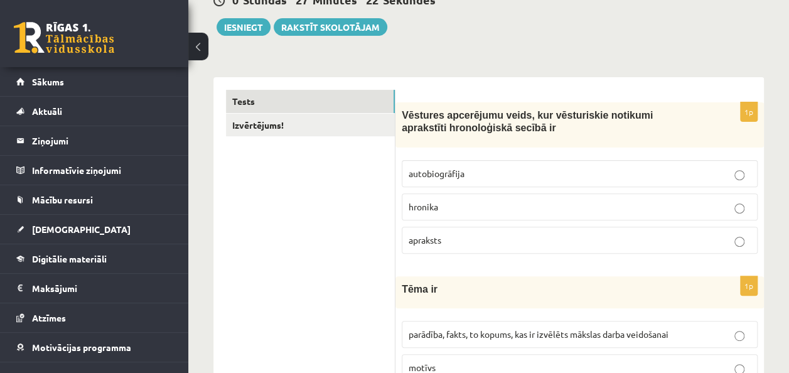
scroll to position [0, 0]
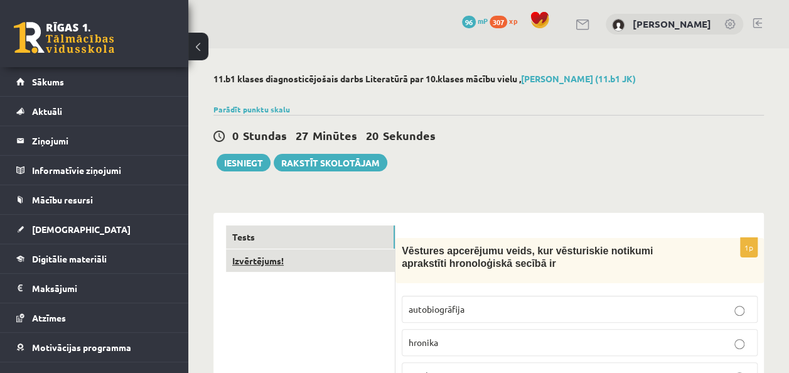
click at [243, 265] on link "Izvērtējums!" at bounding box center [310, 260] width 169 height 23
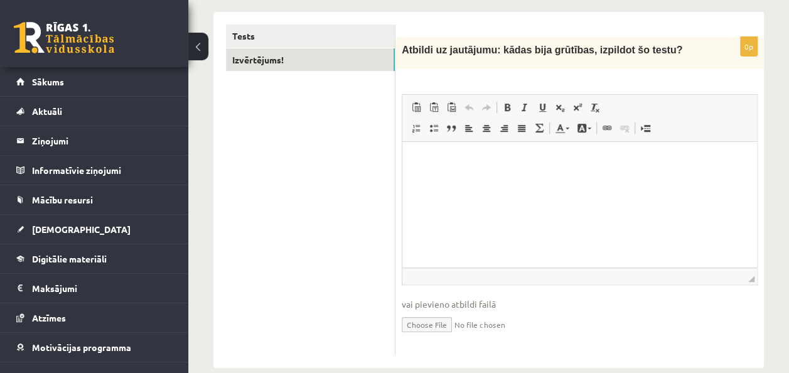
scroll to position [221, 0]
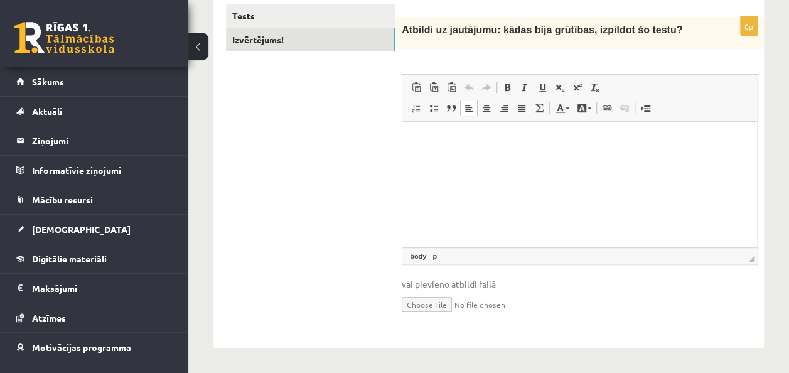
click at [639, 160] on html at bounding box center [579, 141] width 355 height 38
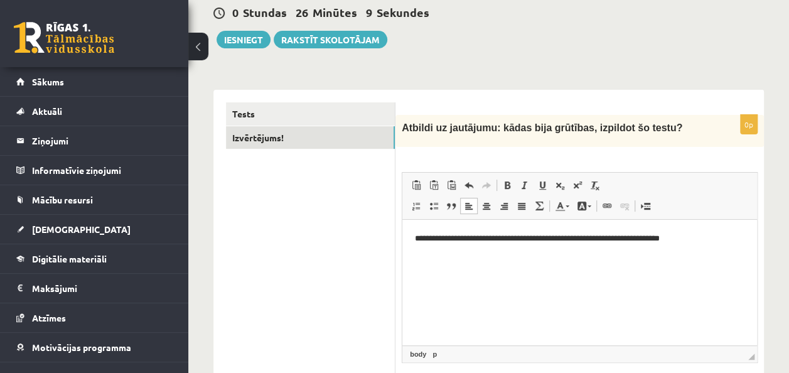
scroll to position [122, 0]
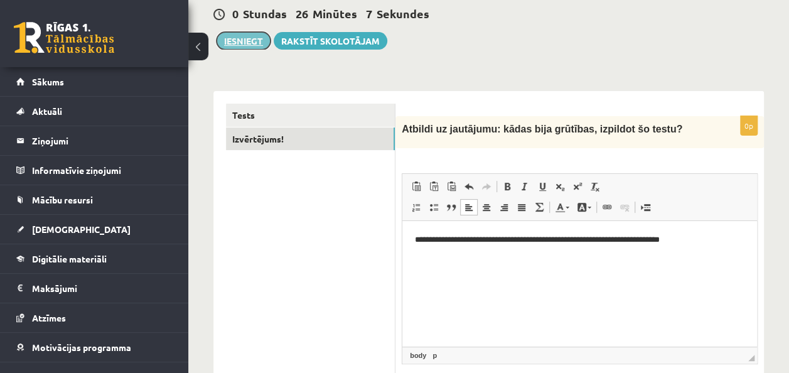
click at [247, 43] on button "Iesniegt" at bounding box center [243, 41] width 54 height 18
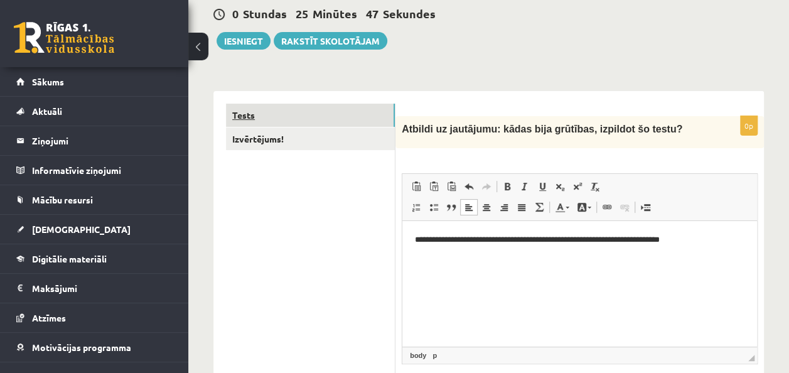
click at [261, 114] on link "Tests" at bounding box center [310, 115] width 169 height 23
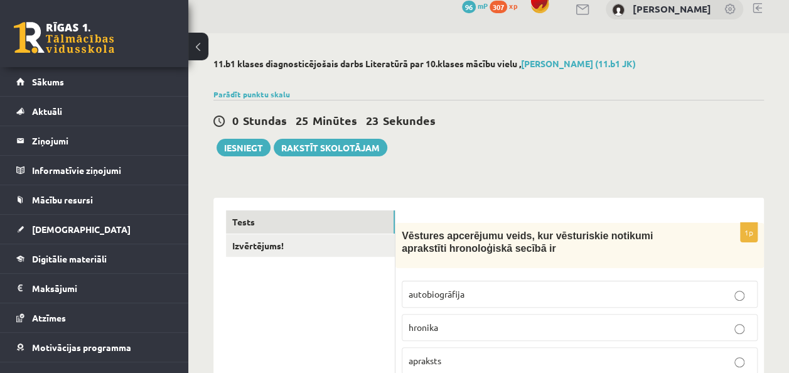
scroll to position [0, 0]
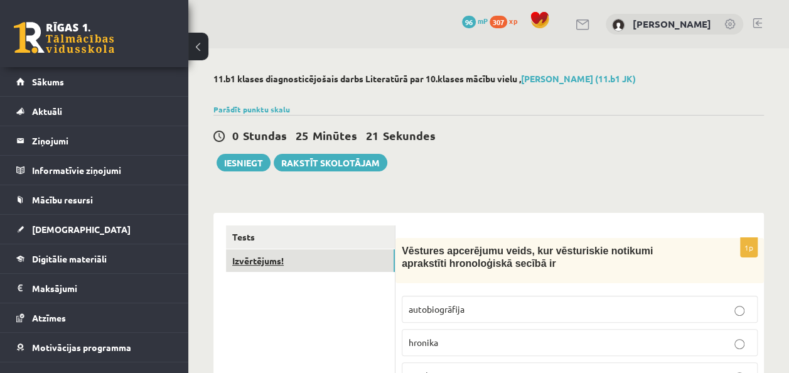
click at [255, 264] on link "Izvērtējums!" at bounding box center [310, 260] width 169 height 23
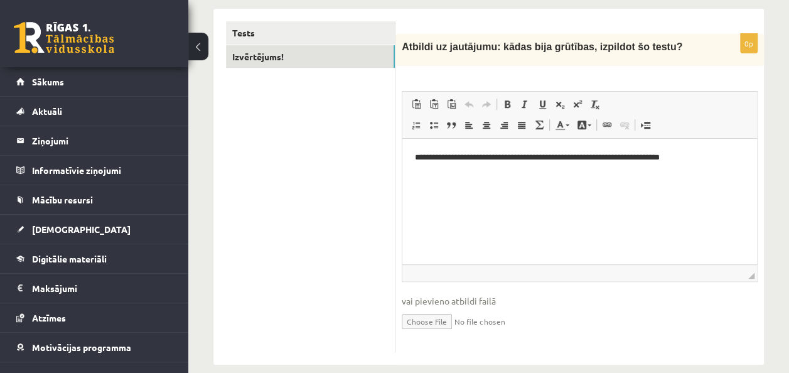
scroll to position [203, 0]
click at [712, 157] on p "**********" at bounding box center [579, 158] width 329 height 13
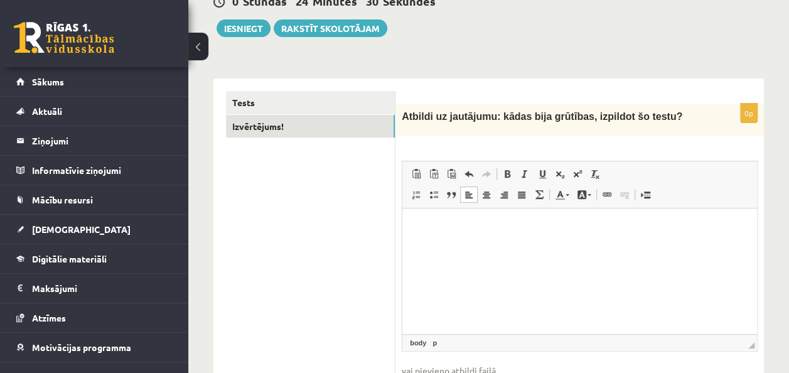
scroll to position [0, 0]
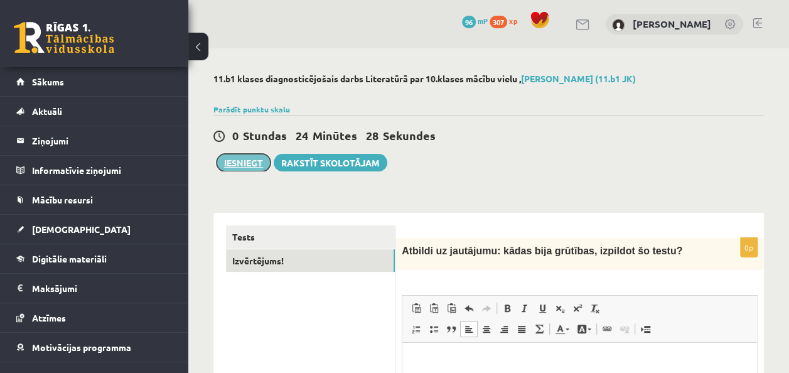
click at [227, 163] on button "Iesniegt" at bounding box center [243, 163] width 54 height 18
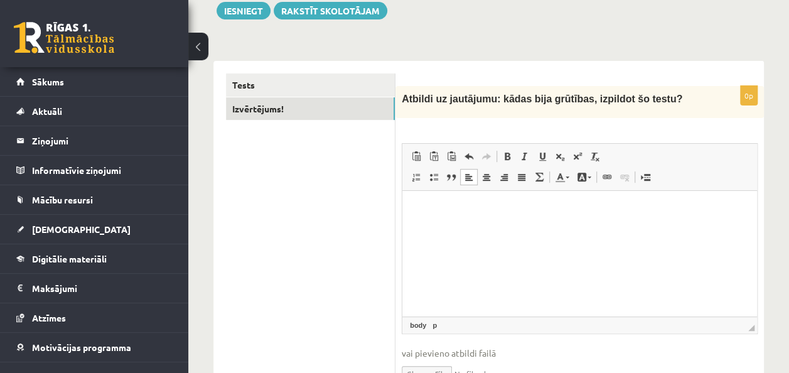
scroll to position [157, 0]
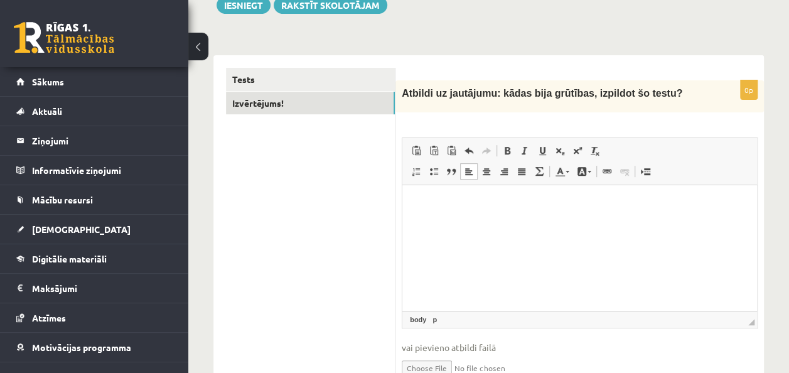
click at [511, 210] on p "Editor, wiswyg-editor-user-answer-47433803978380" at bounding box center [579, 204] width 329 height 13
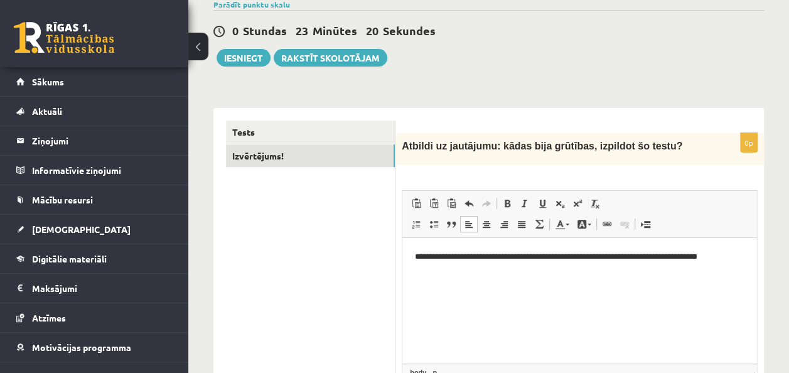
scroll to position [95, 0]
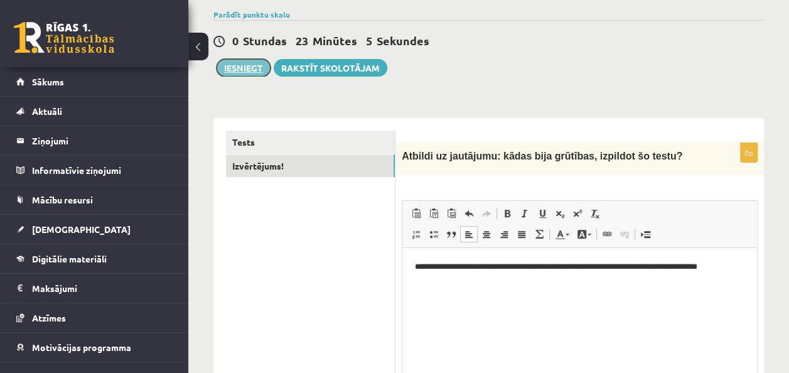
click at [245, 69] on button "Iesniegt" at bounding box center [243, 68] width 54 height 18
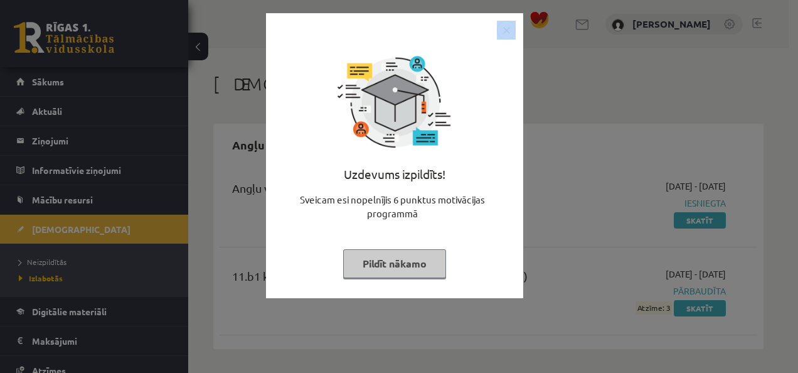
drag, startPoint x: 385, startPoint y: 20, endPoint x: 445, endPoint y: 50, distance: 67.3
click at [445, 50] on div "Uzdevums izpildīts! Sveicam esi nopelnījis 6 punktus motivācijas programmā Pild…" at bounding box center [394, 155] width 257 height 285
click at [500, 29] on img "Close" at bounding box center [506, 30] width 19 height 19
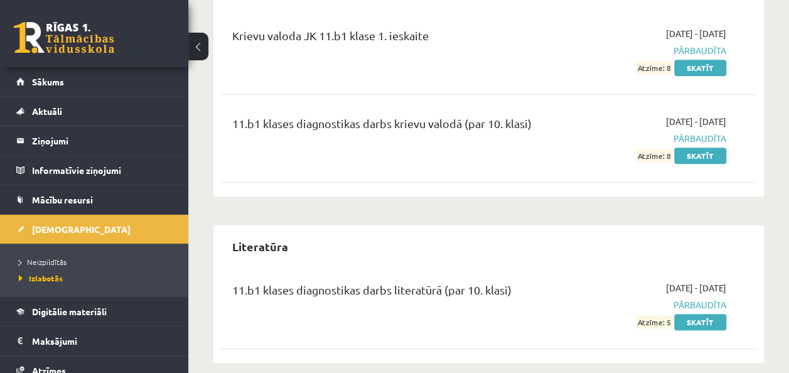
scroll to position [420, 0]
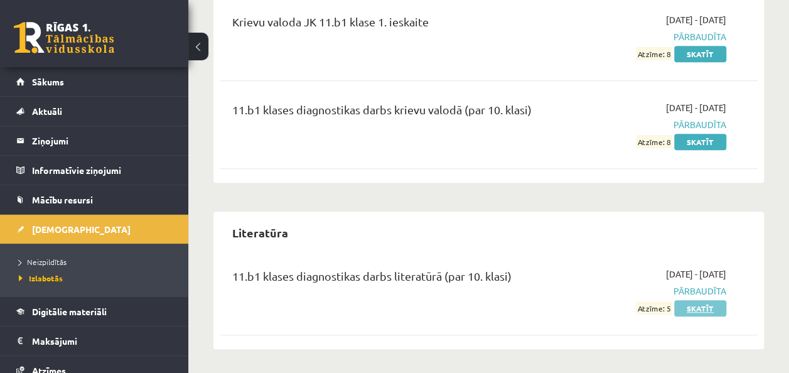
click at [700, 309] on link "Skatīt" at bounding box center [700, 308] width 52 height 16
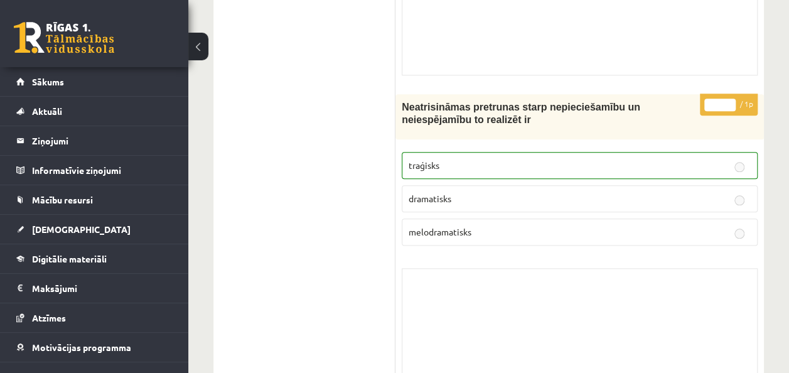
scroll to position [3012, 0]
